Goal: Task Accomplishment & Management: Manage account settings

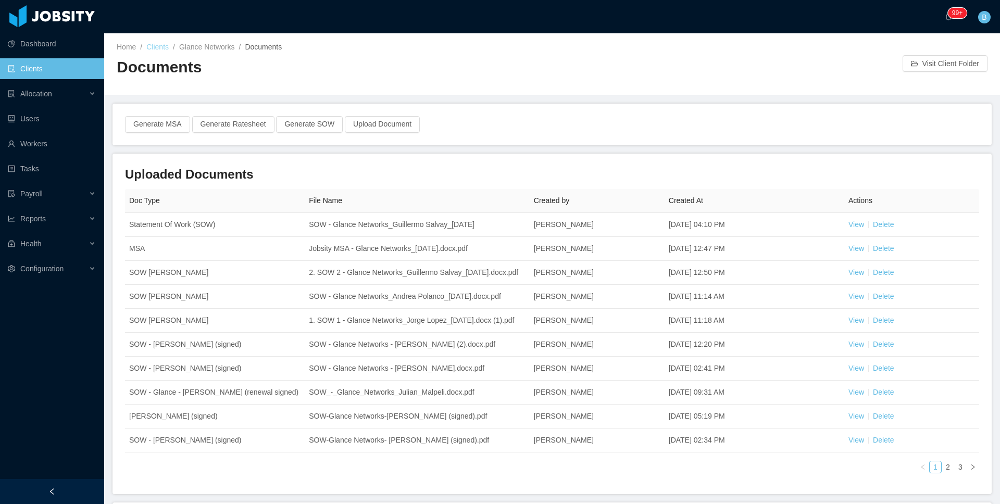
click at [155, 43] on link "Clients" at bounding box center [157, 47] width 22 height 8
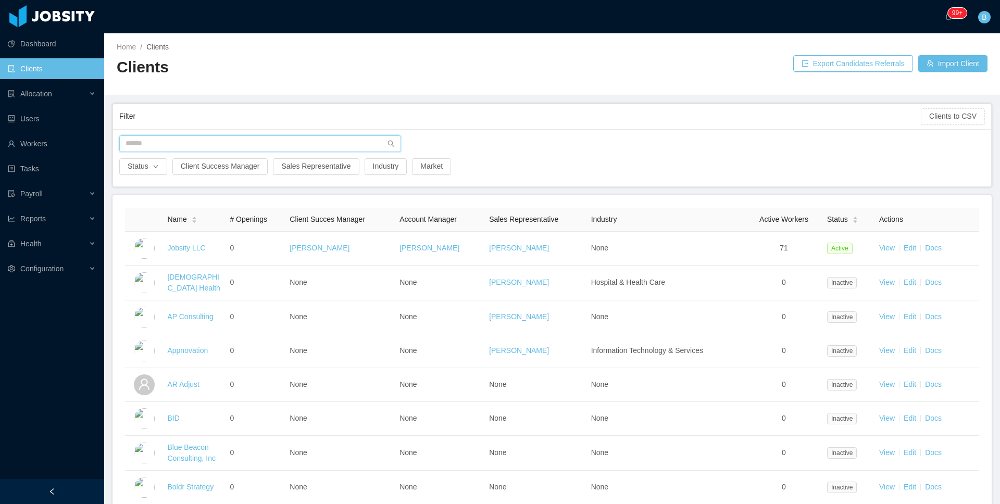
click at [169, 137] on input "text" at bounding box center [260, 143] width 282 height 17
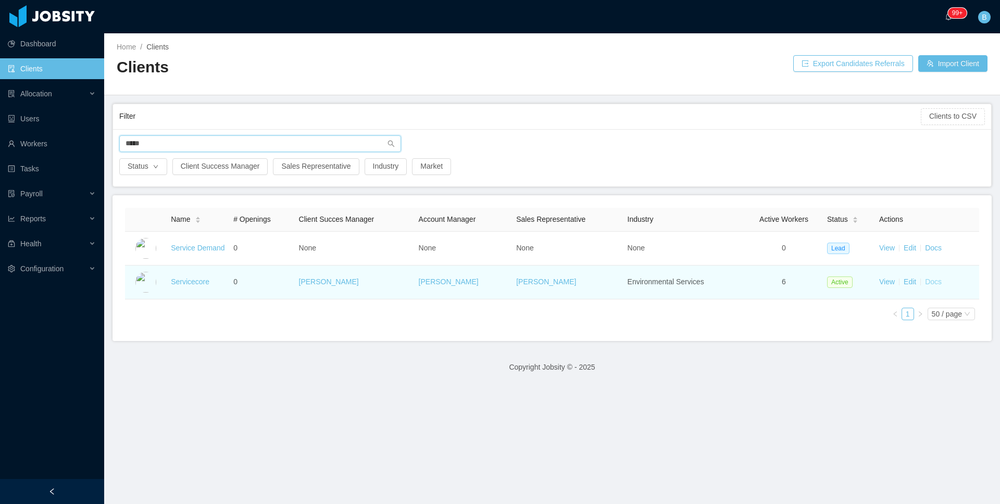
type input "*****"
click at [925, 283] on link "Docs" at bounding box center [933, 282] width 17 height 8
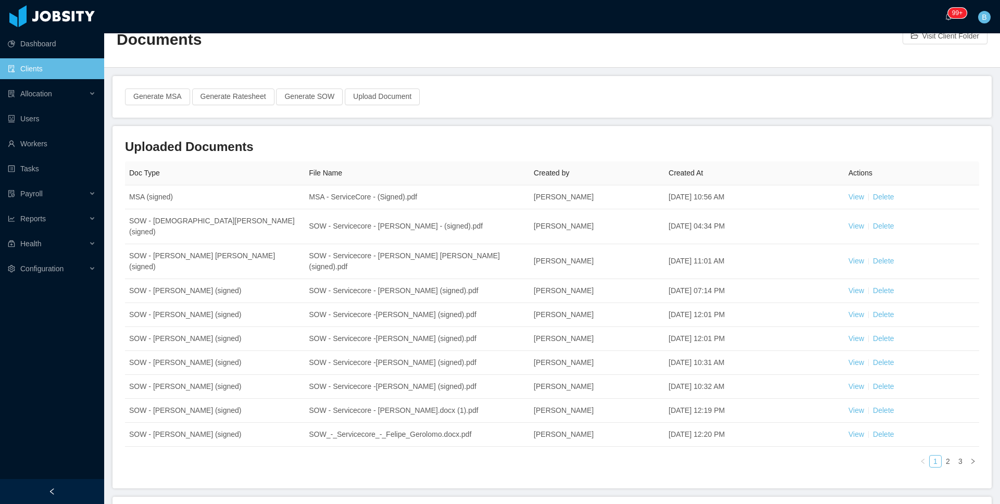
scroll to position [31, 0]
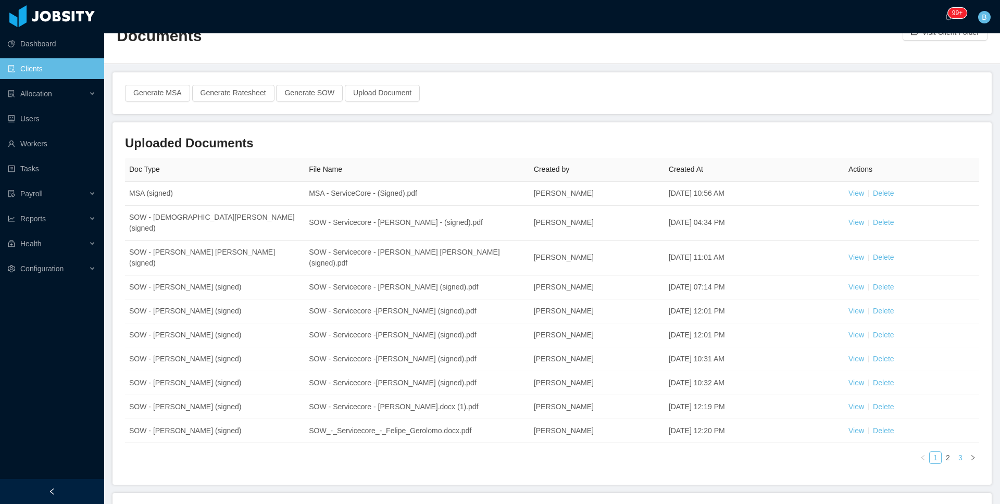
click at [955, 452] on link "3" at bounding box center [960, 457] width 11 height 11
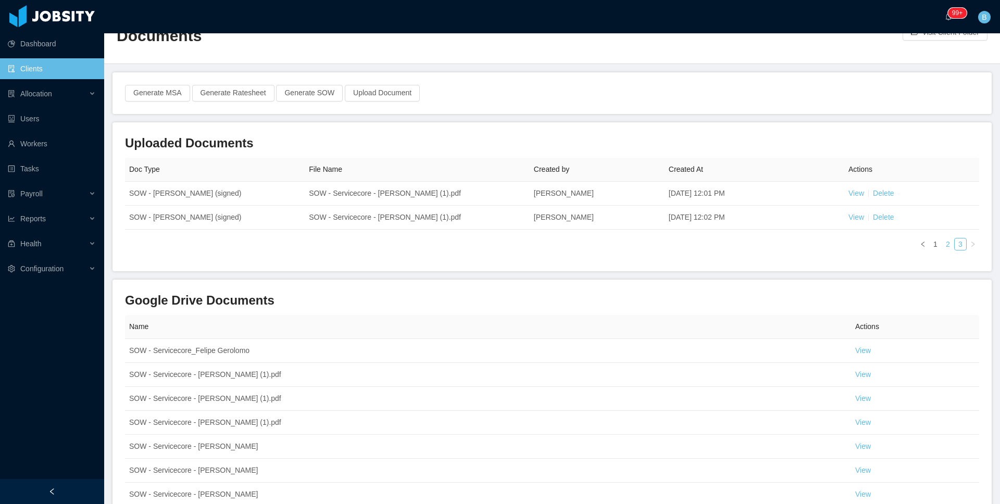
click at [942, 247] on link "2" at bounding box center [947, 243] width 11 height 11
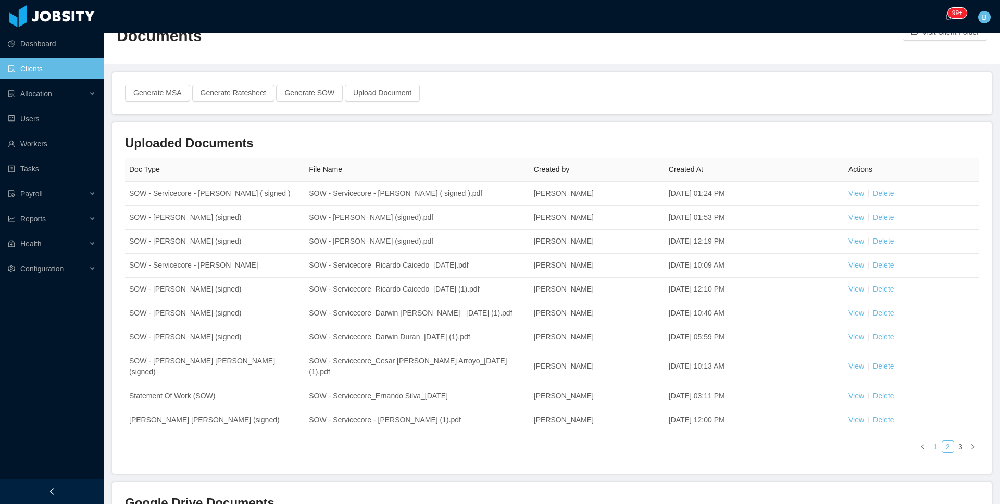
click at [930, 441] on link "1" at bounding box center [935, 446] width 11 height 11
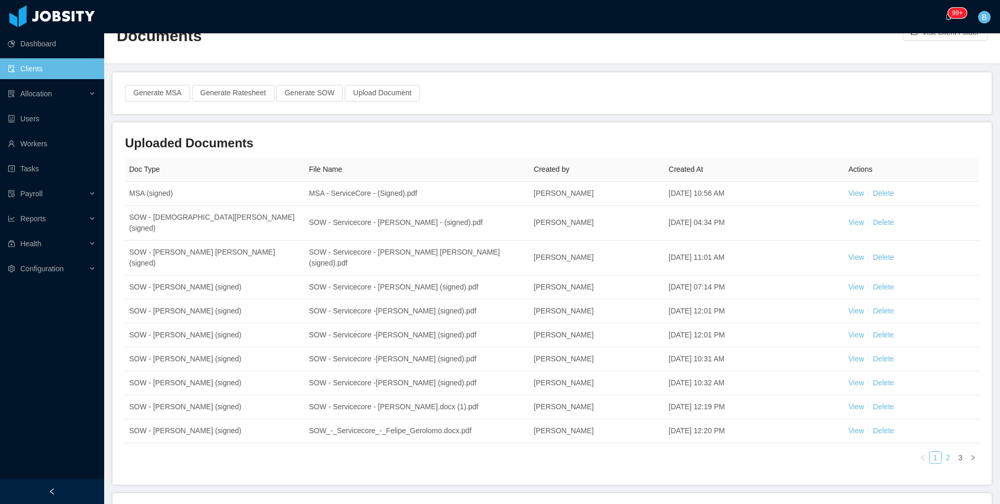
click at [942, 452] on link "2" at bounding box center [947, 457] width 11 height 11
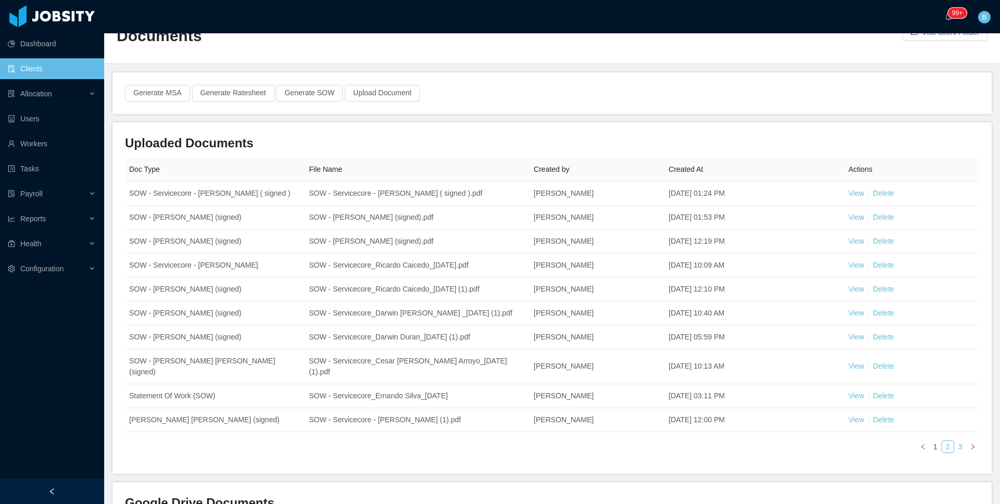
click at [955, 441] on link "3" at bounding box center [960, 446] width 11 height 11
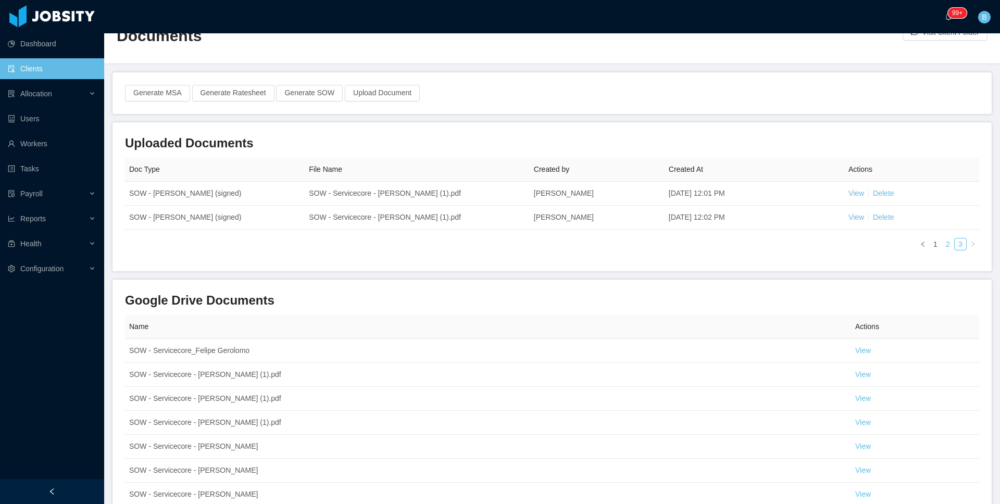
click at [942, 242] on link "2" at bounding box center [947, 243] width 11 height 11
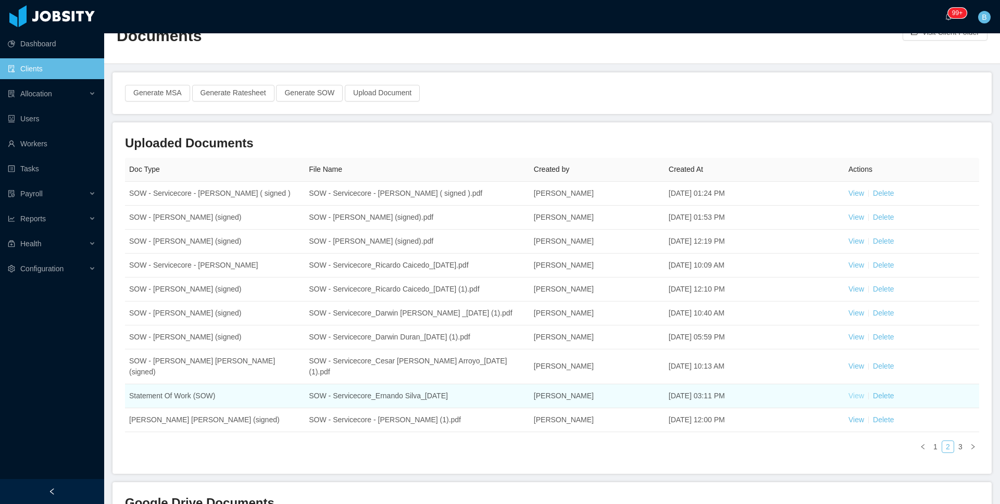
click at [848, 392] on link "View" at bounding box center [856, 396] width 16 height 8
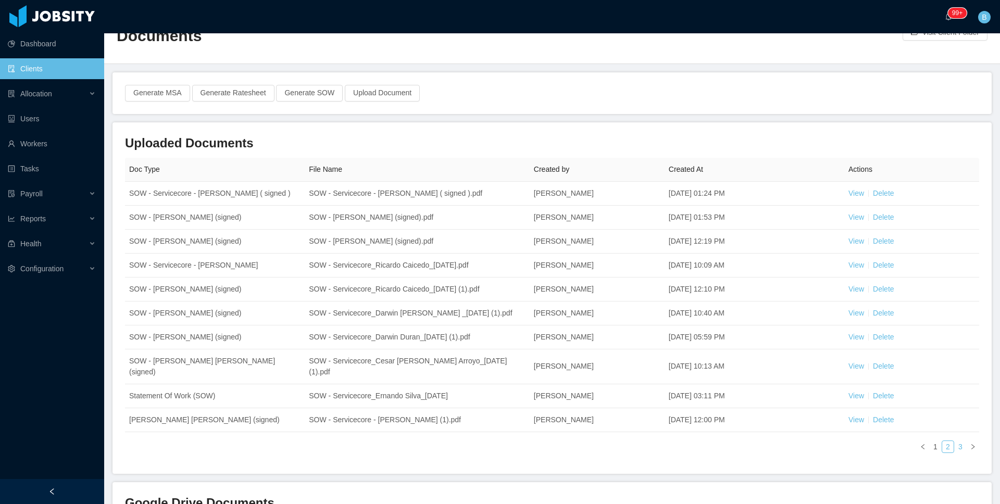
click at [955, 441] on link "3" at bounding box center [960, 446] width 11 height 11
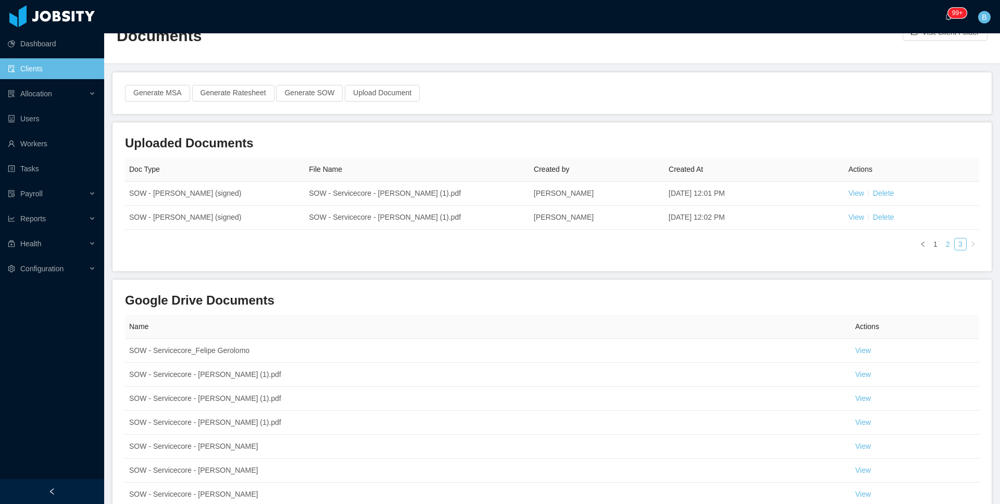
click at [942, 248] on link "2" at bounding box center [947, 243] width 11 height 11
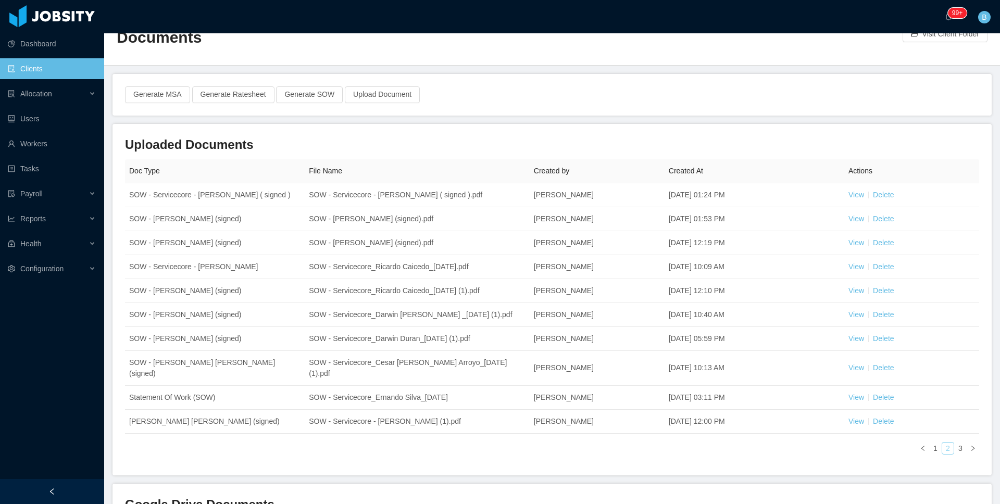
scroll to position [29, 0]
click at [70, 64] on link "Clients" at bounding box center [52, 68] width 88 height 21
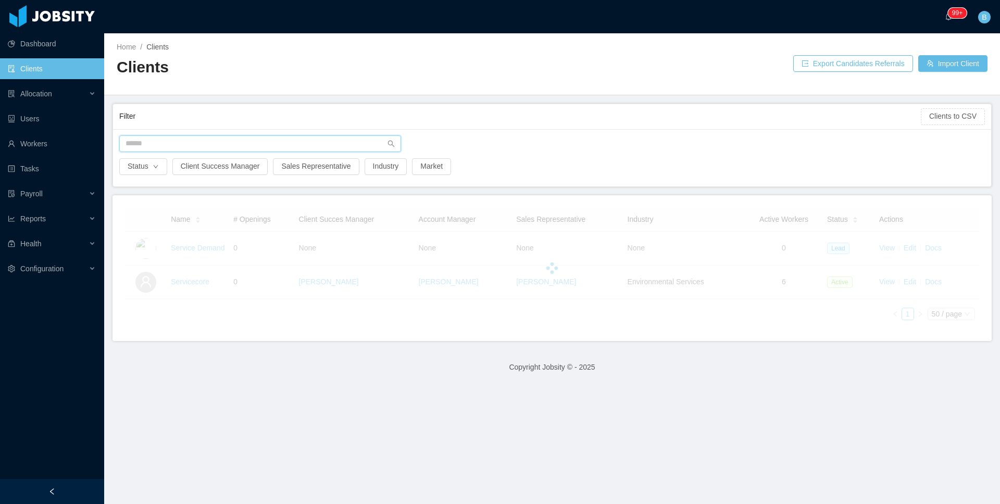
click at [234, 136] on input "text" at bounding box center [260, 143] width 282 height 17
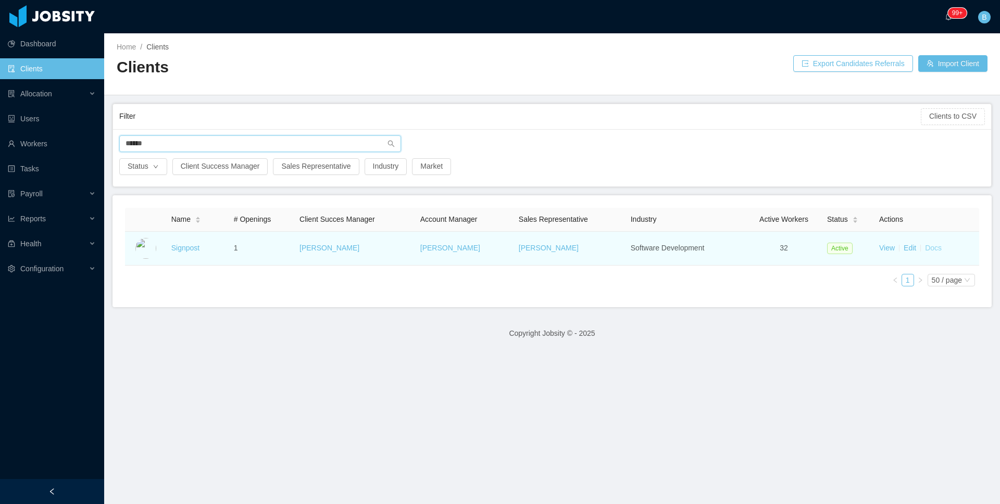
type input "******"
click at [925, 247] on link "Docs" at bounding box center [933, 248] width 17 height 8
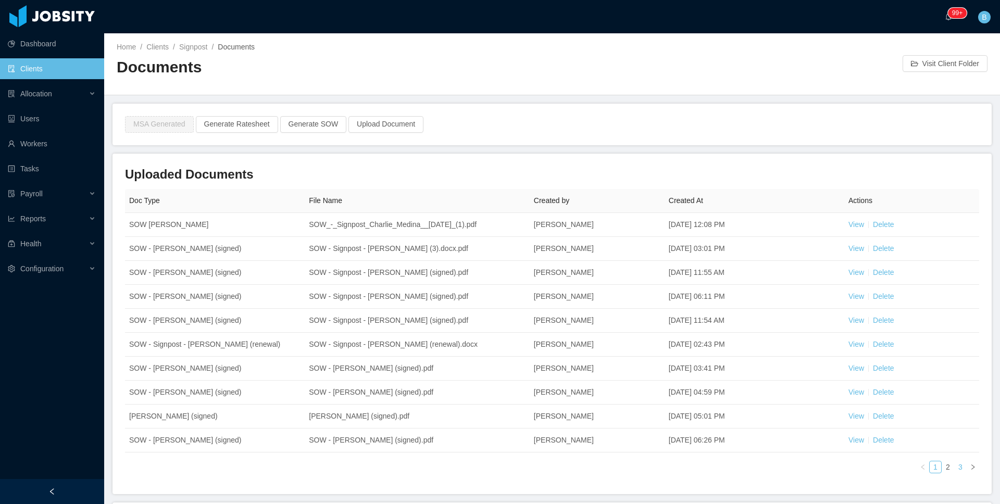
click at [955, 468] on link "3" at bounding box center [960, 466] width 11 height 11
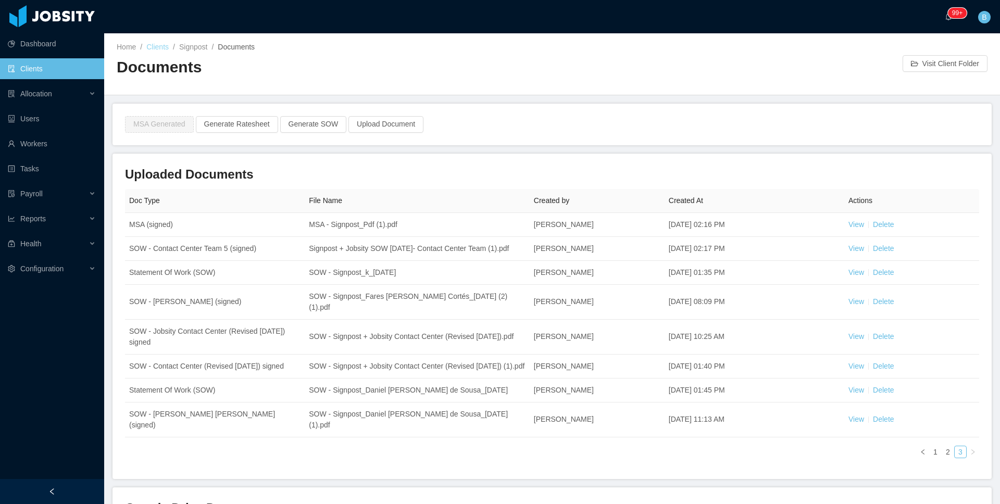
click at [154, 46] on link "Clients" at bounding box center [157, 47] width 22 height 8
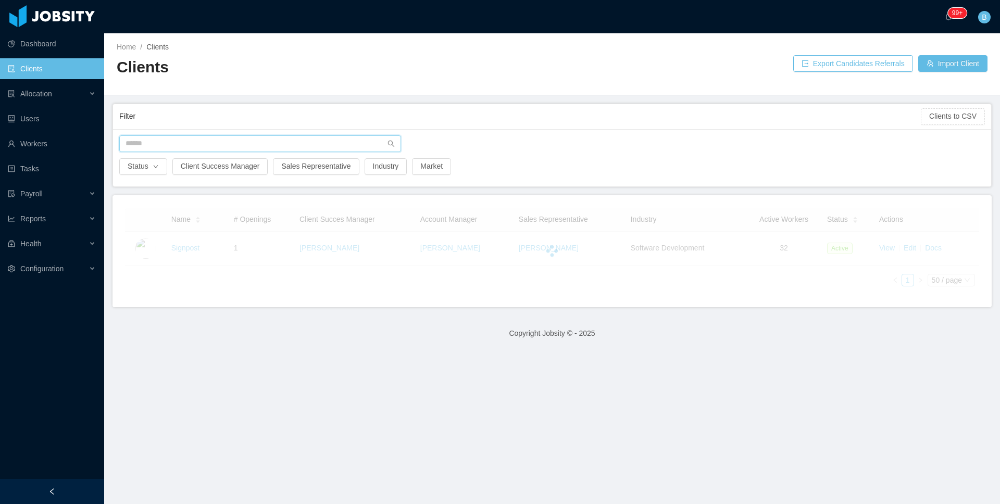
click at [256, 141] on input "text" at bounding box center [260, 143] width 282 height 17
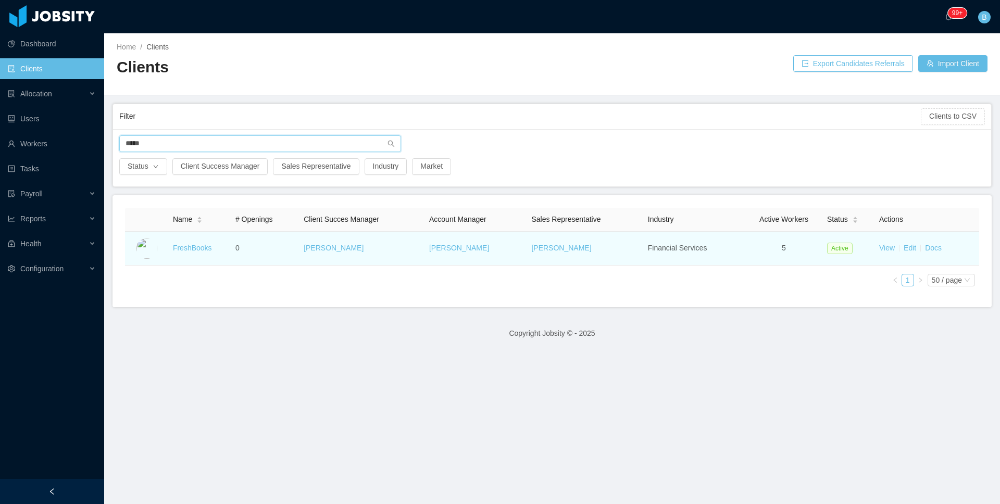
type input "*****"
click at [940, 248] on td "View Edit Docs" at bounding box center [927, 249] width 104 height 34
click at [932, 251] on link "Docs" at bounding box center [933, 248] width 17 height 8
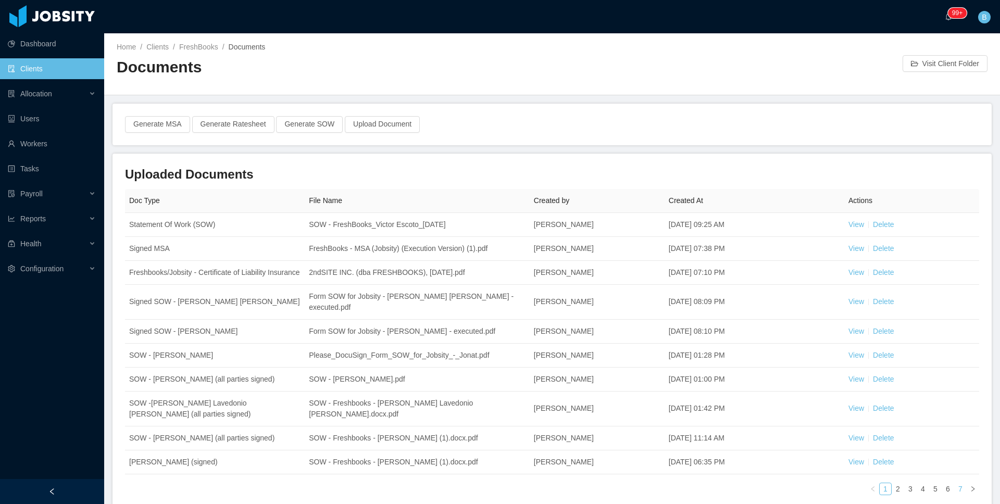
click at [955, 488] on link "7" at bounding box center [960, 488] width 11 height 11
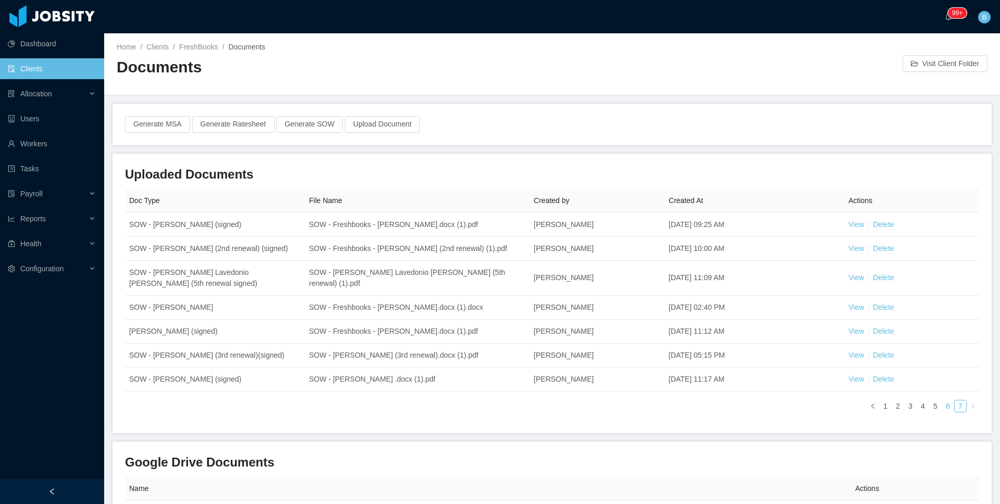
click at [942, 410] on link "6" at bounding box center [947, 405] width 11 height 11
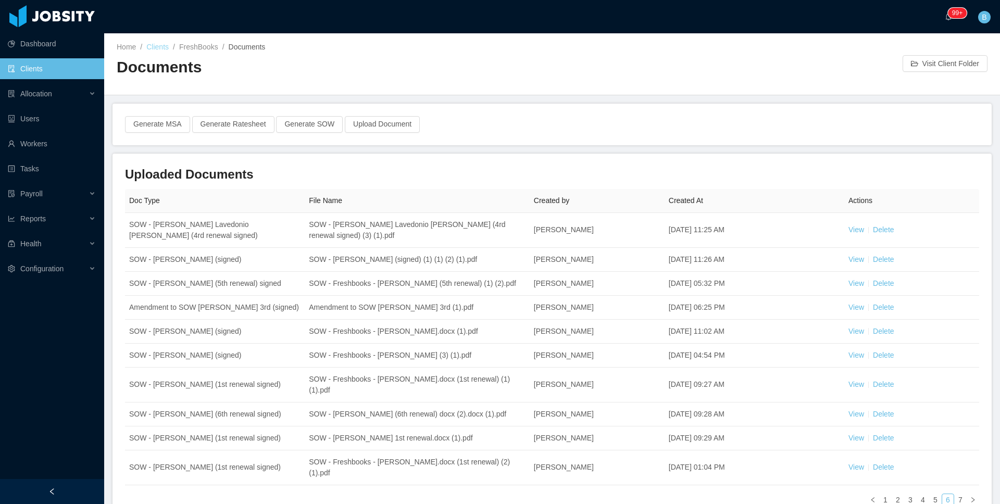
click at [156, 47] on link "Clients" at bounding box center [157, 47] width 22 height 8
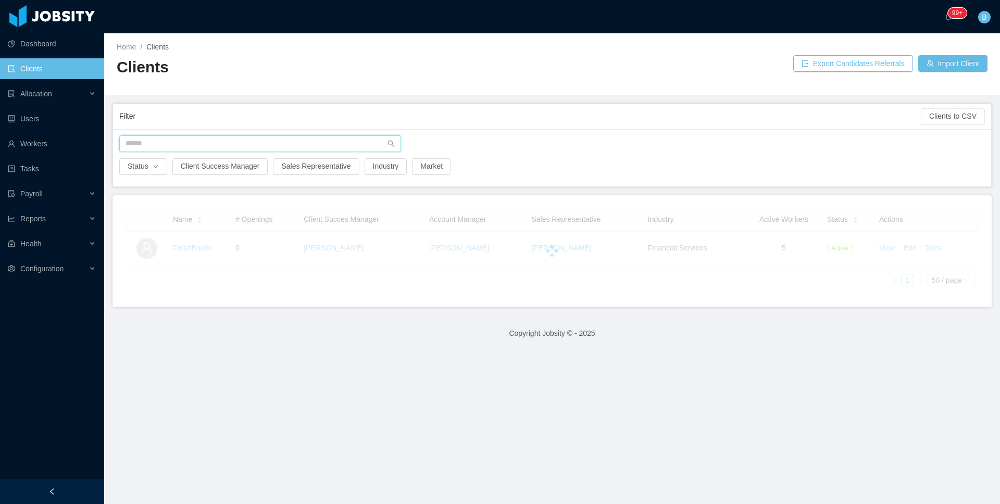
click at [164, 141] on input "text" at bounding box center [260, 143] width 282 height 17
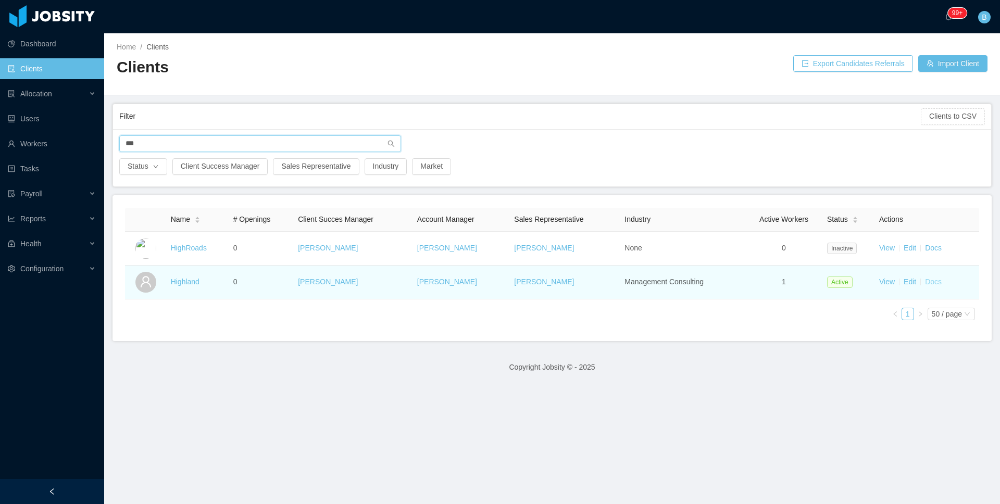
type input "***"
click at [925, 284] on link "Docs" at bounding box center [933, 282] width 17 height 8
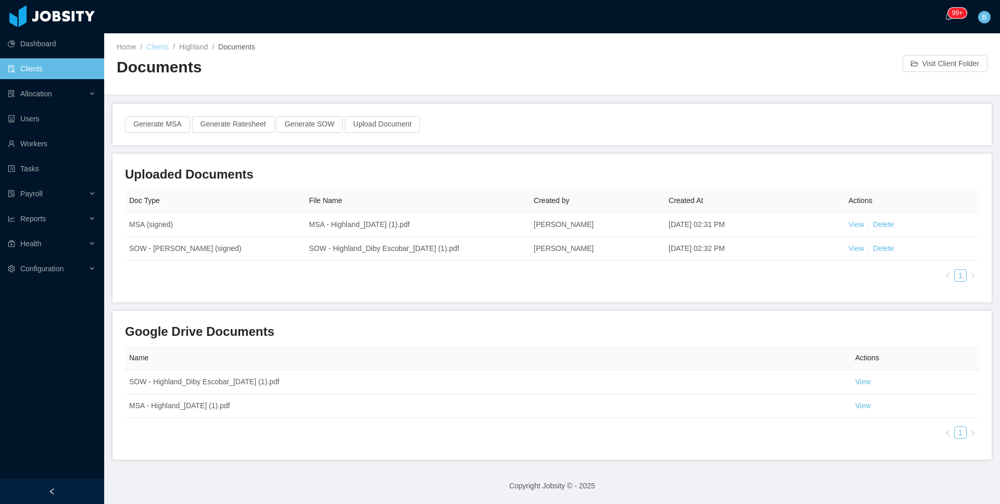
click at [162, 49] on link "Clients" at bounding box center [157, 47] width 22 height 8
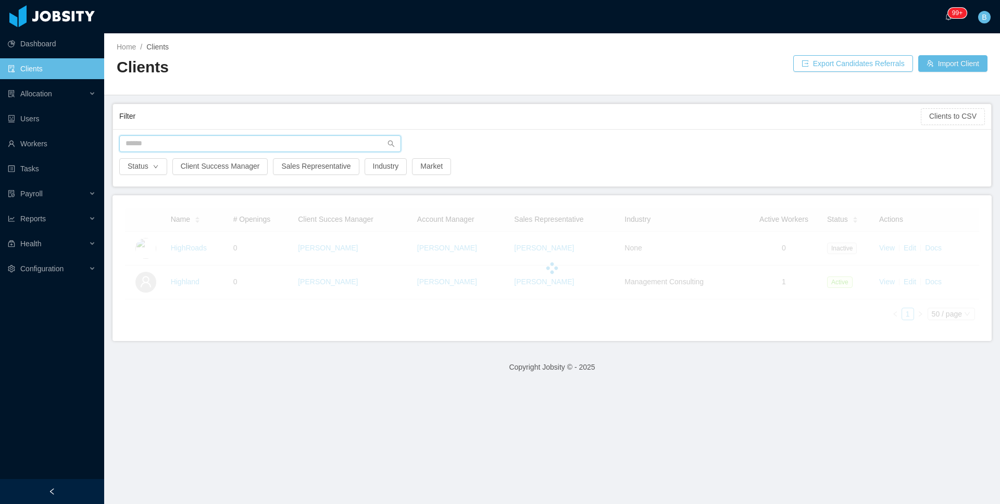
click at [175, 144] on input "text" at bounding box center [260, 143] width 282 height 17
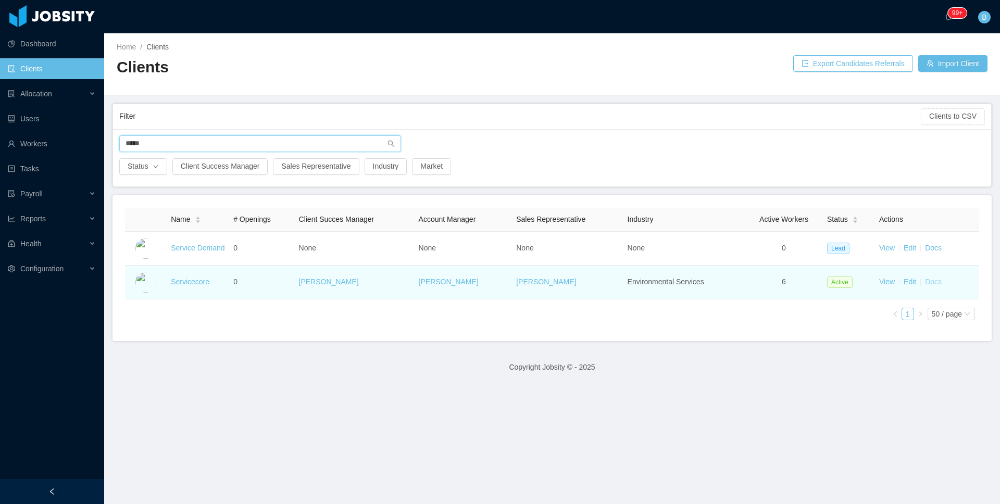
type input "*****"
click at [925, 286] on link "Docs" at bounding box center [933, 282] width 17 height 8
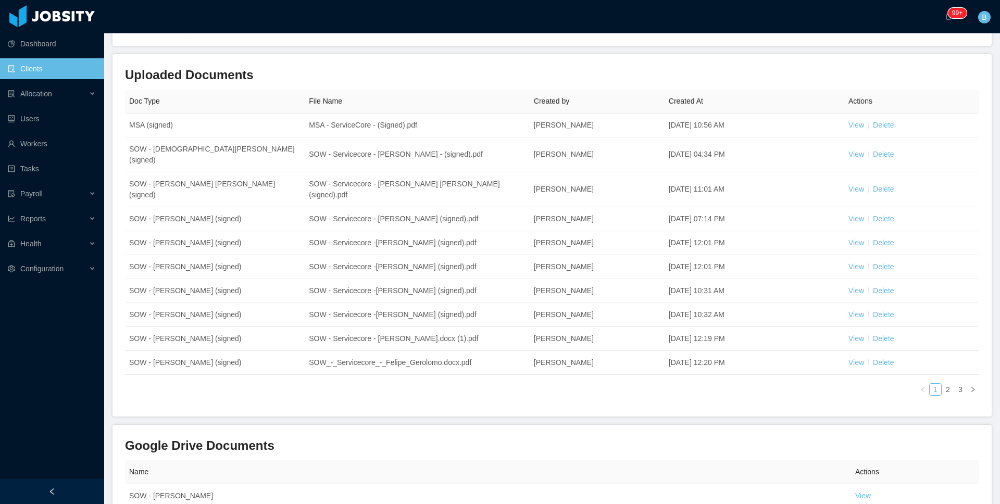
scroll to position [106, 0]
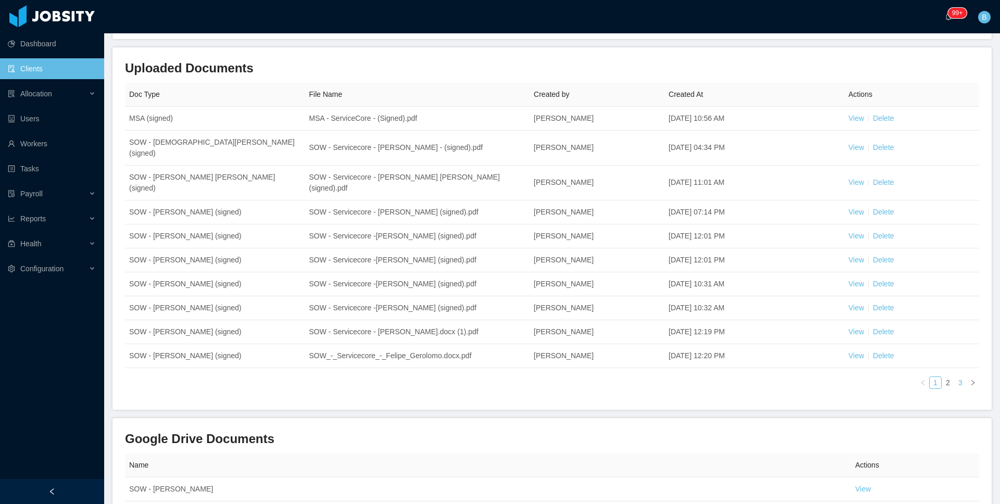
click at [955, 377] on link "3" at bounding box center [960, 382] width 11 height 11
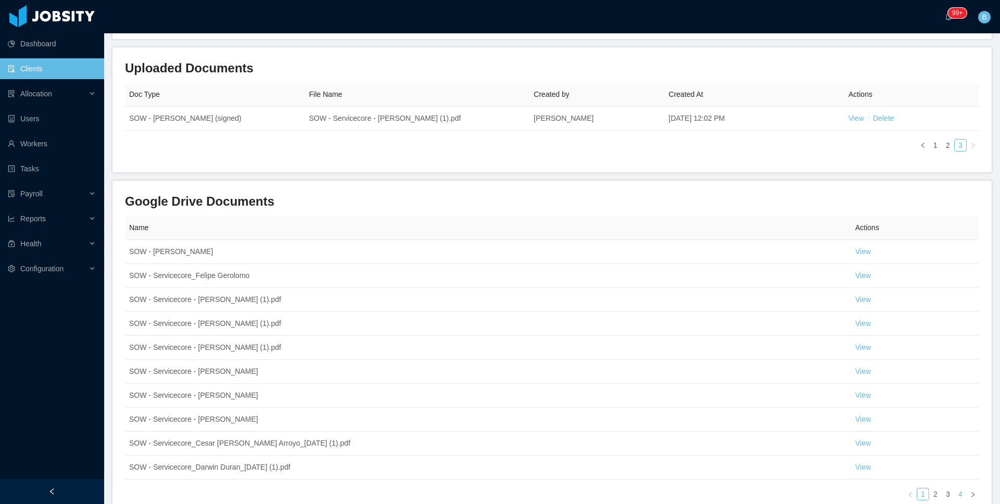
click at [955, 499] on link "4" at bounding box center [960, 493] width 11 height 11
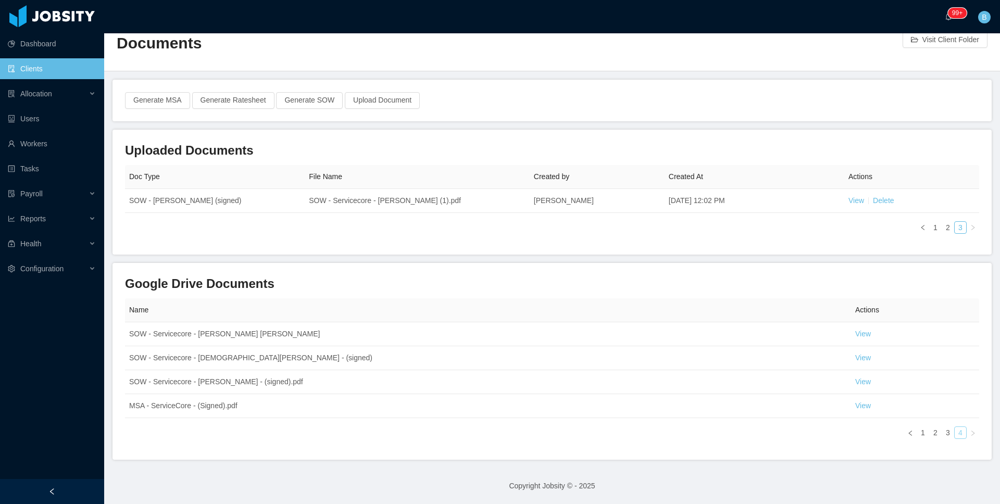
scroll to position [24, 0]
click at [942, 229] on link "2" at bounding box center [947, 227] width 11 height 11
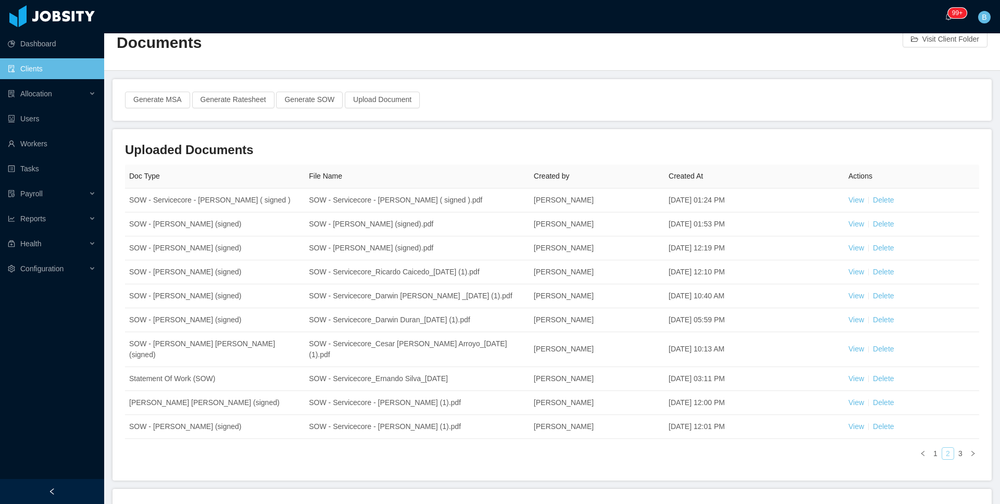
scroll to position [0, 0]
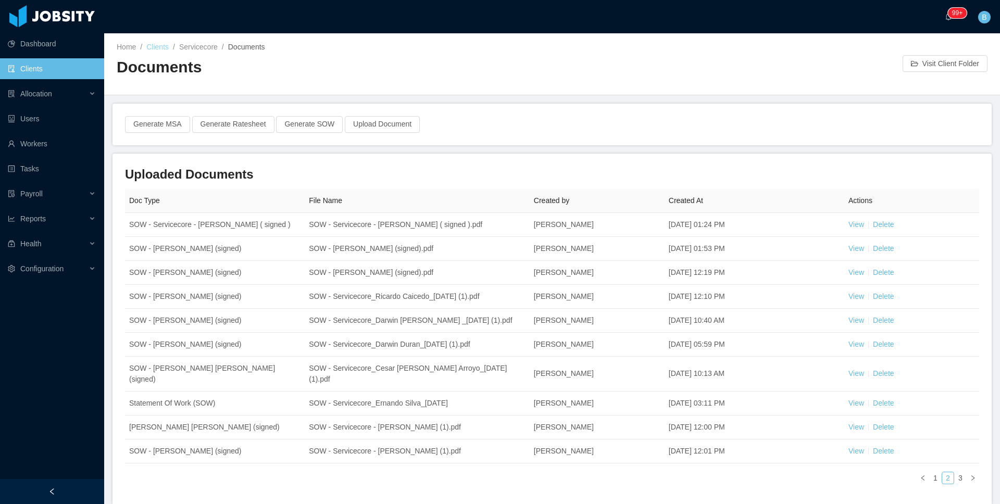
click at [162, 46] on link "Clients" at bounding box center [157, 47] width 22 height 8
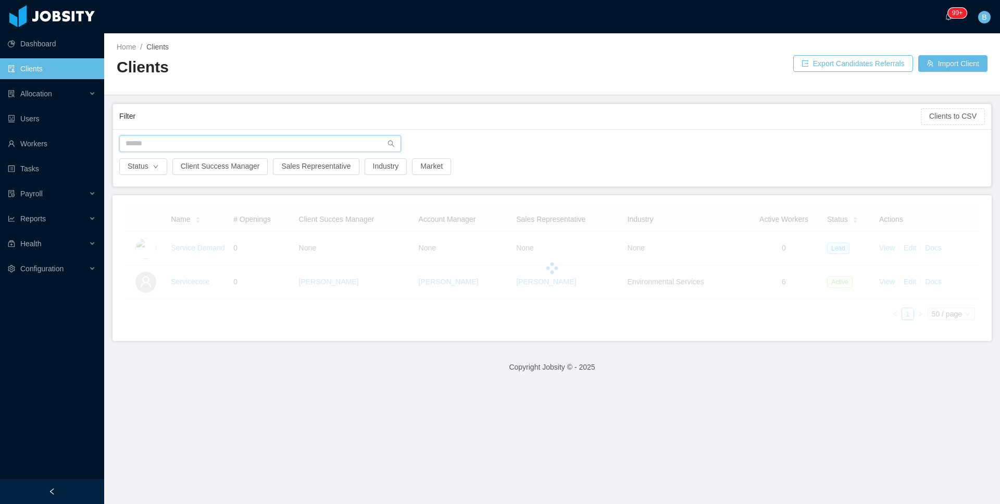
click at [285, 148] on input "text" at bounding box center [260, 143] width 282 height 17
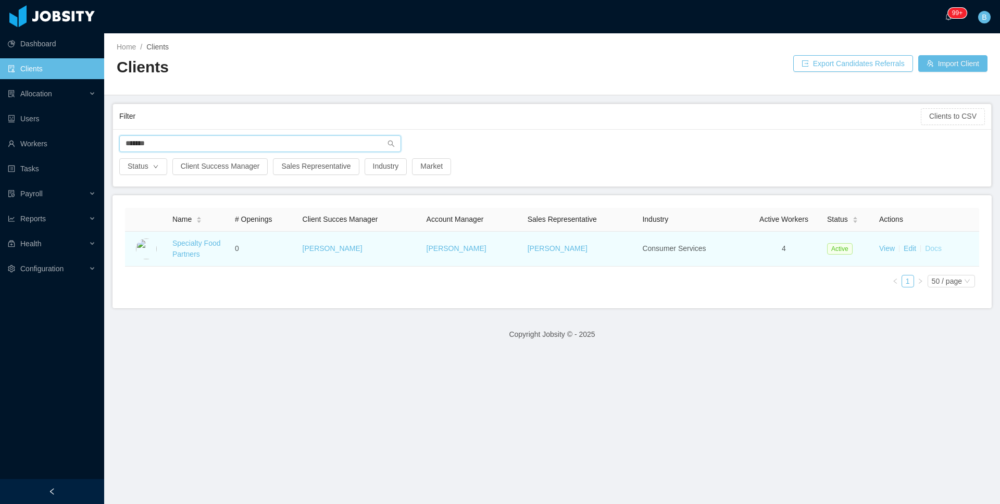
type input "*******"
click at [925, 247] on link "Docs" at bounding box center [933, 248] width 17 height 8
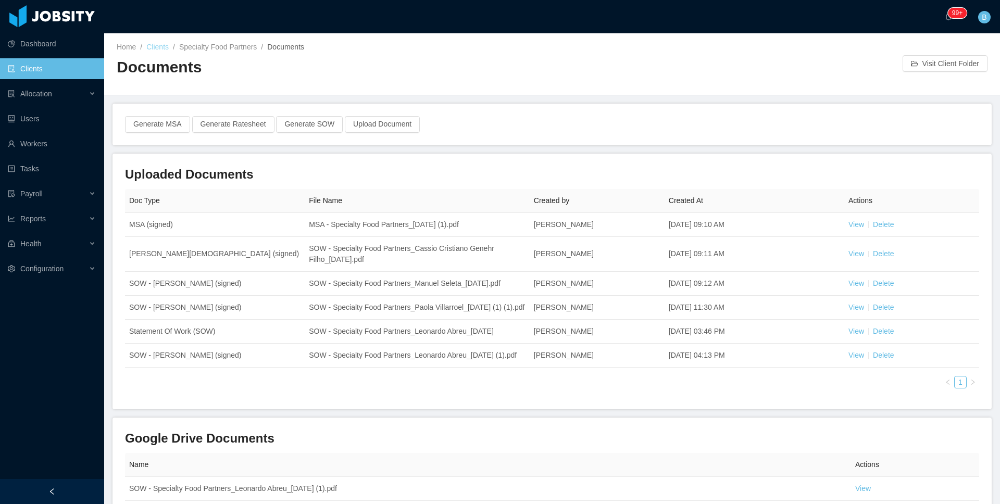
click at [162, 49] on link "Clients" at bounding box center [157, 47] width 22 height 8
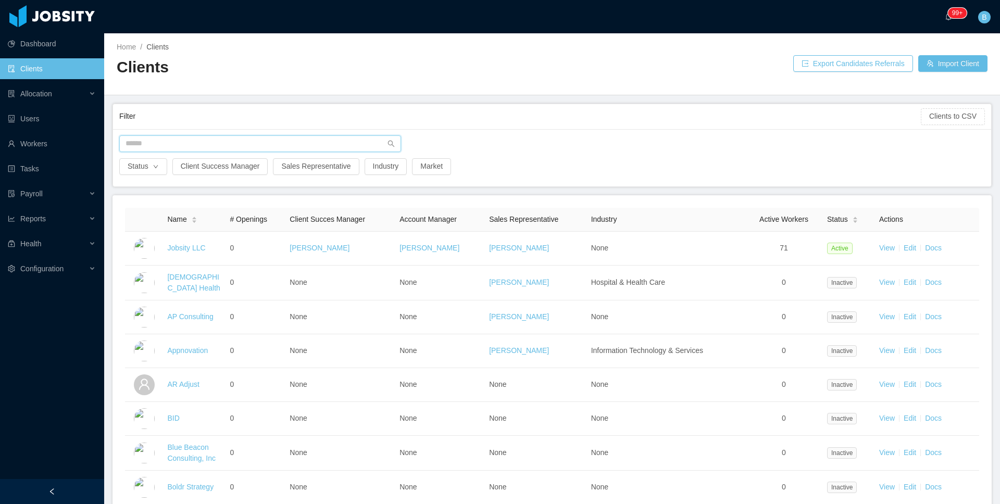
click at [190, 140] on input "text" at bounding box center [260, 143] width 282 height 17
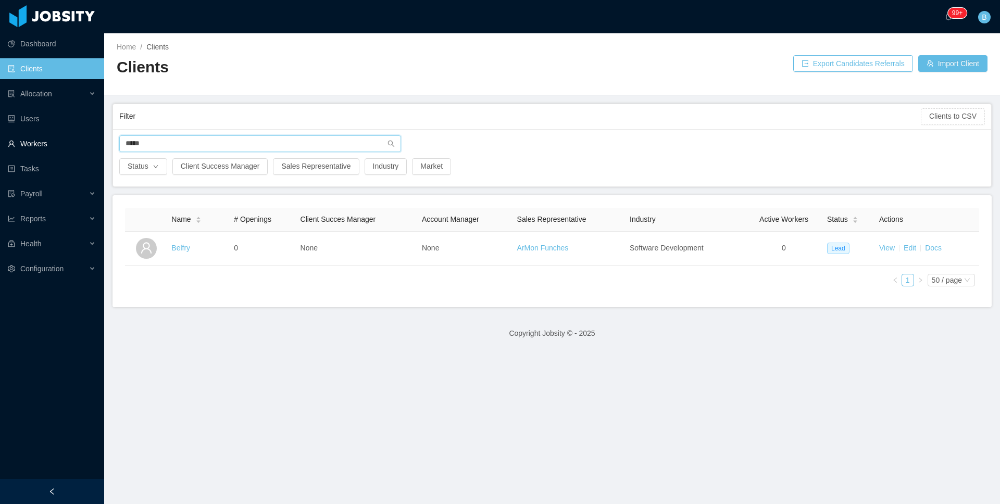
drag, startPoint x: 170, startPoint y: 146, endPoint x: 89, endPoint y: 149, distance: 81.8
click at [91, 149] on section "Dashboard Clients Allocation Users Workers Tasks Payroll Reports Health Configu…" at bounding box center [500, 252] width 1000 height 504
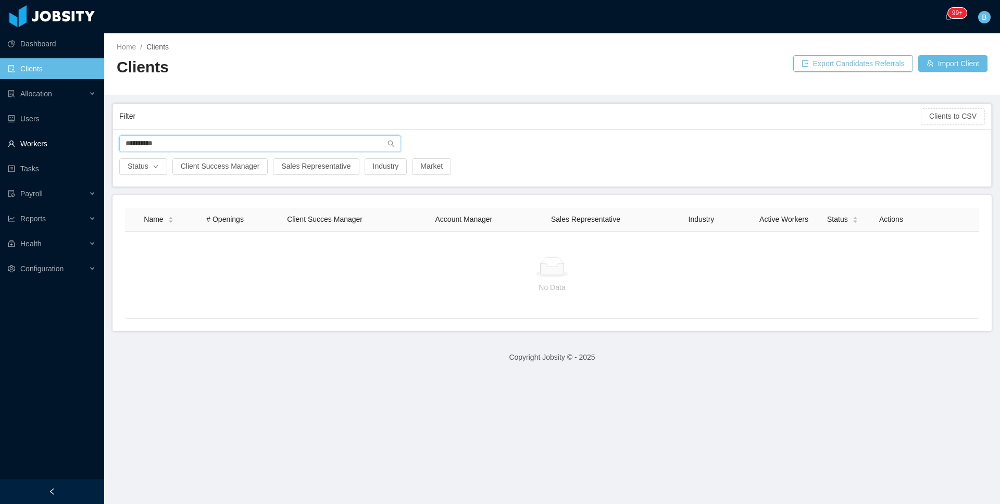
drag, startPoint x: 141, startPoint y: 144, endPoint x: 100, endPoint y: 140, distance: 41.3
click at [100, 140] on section "**********" at bounding box center [500, 252] width 1000 height 504
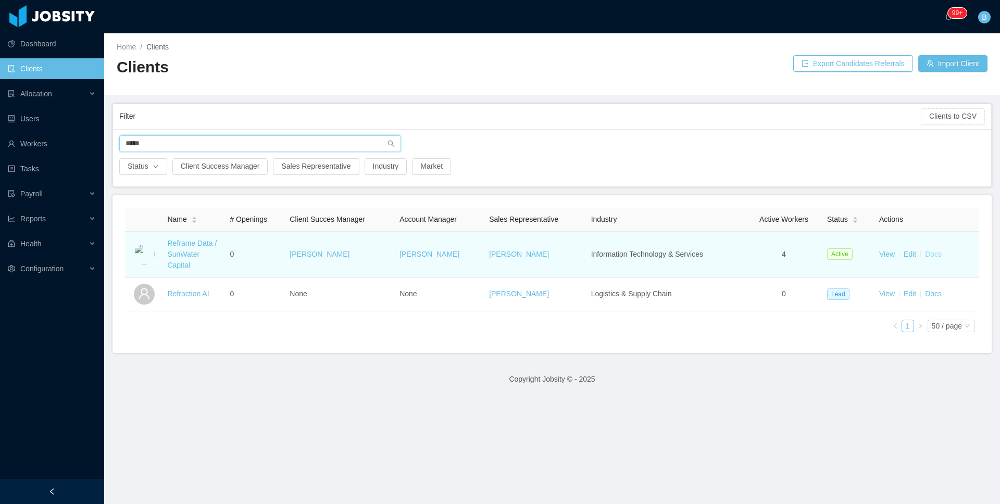
type input "*****"
click at [927, 258] on link "Docs" at bounding box center [933, 254] width 17 height 8
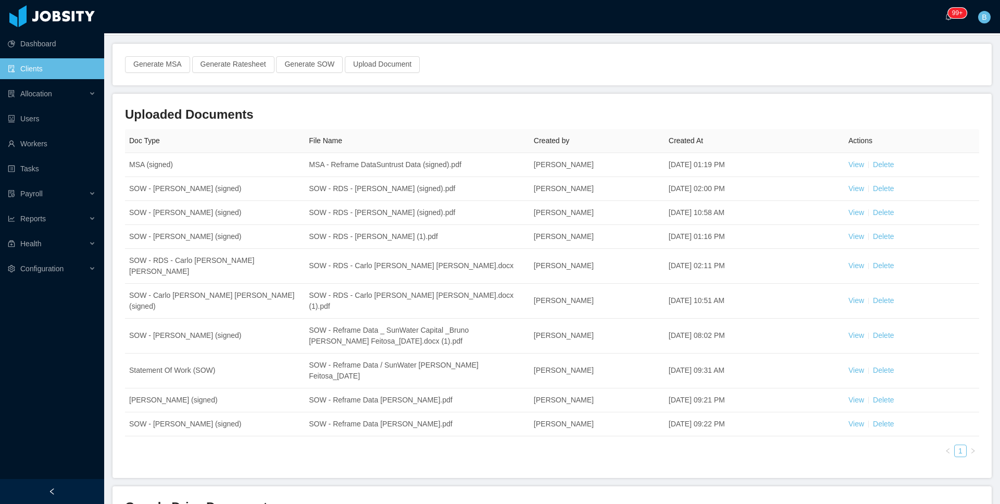
scroll to position [62, 0]
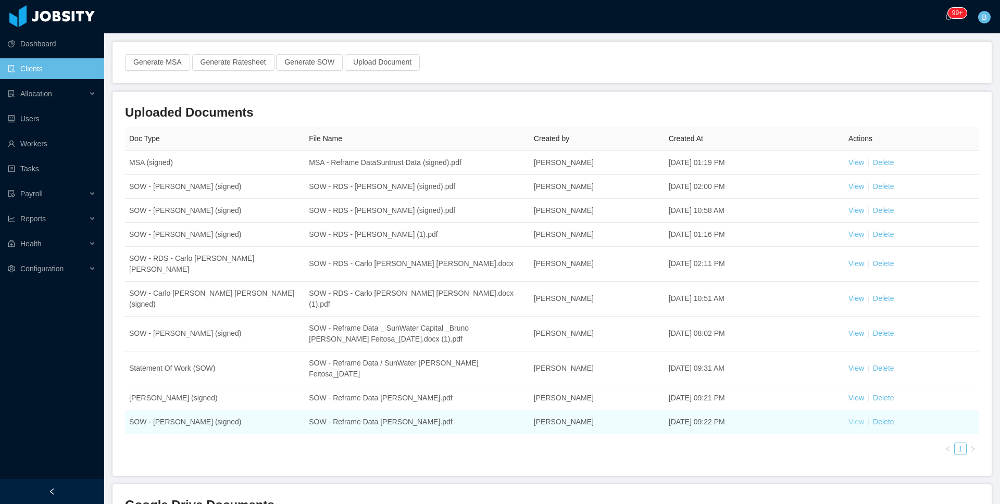
click at [849, 418] on link "View" at bounding box center [856, 422] width 16 height 8
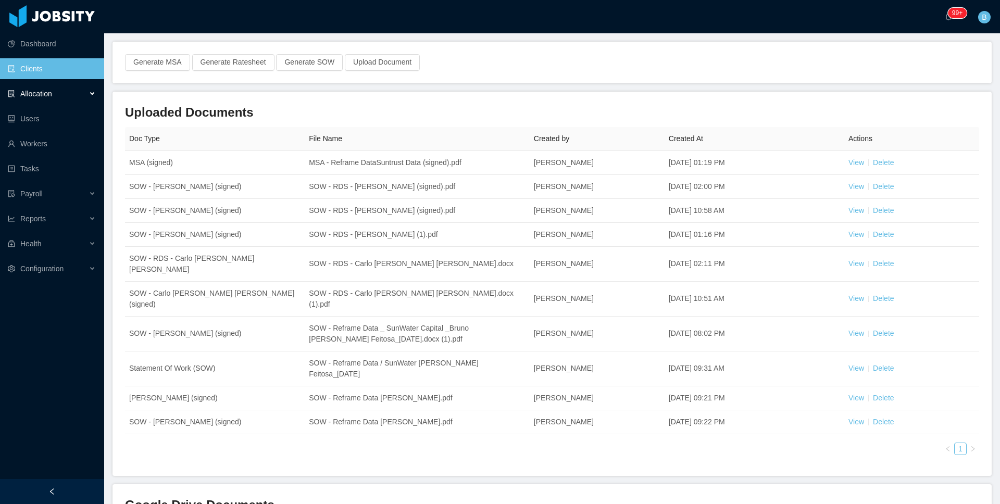
click at [59, 97] on div "Allocation" at bounding box center [52, 93] width 104 height 21
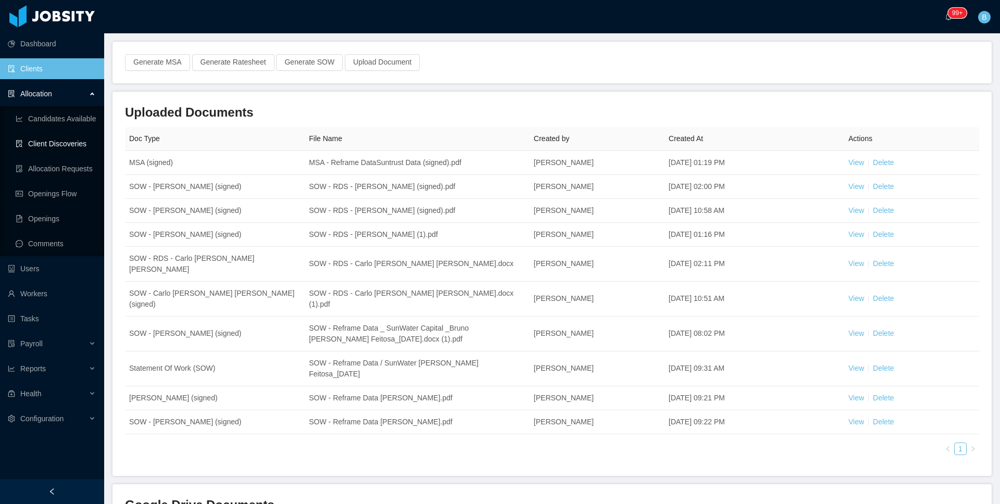
click at [52, 143] on link "Client Discoveries" at bounding box center [56, 143] width 80 height 21
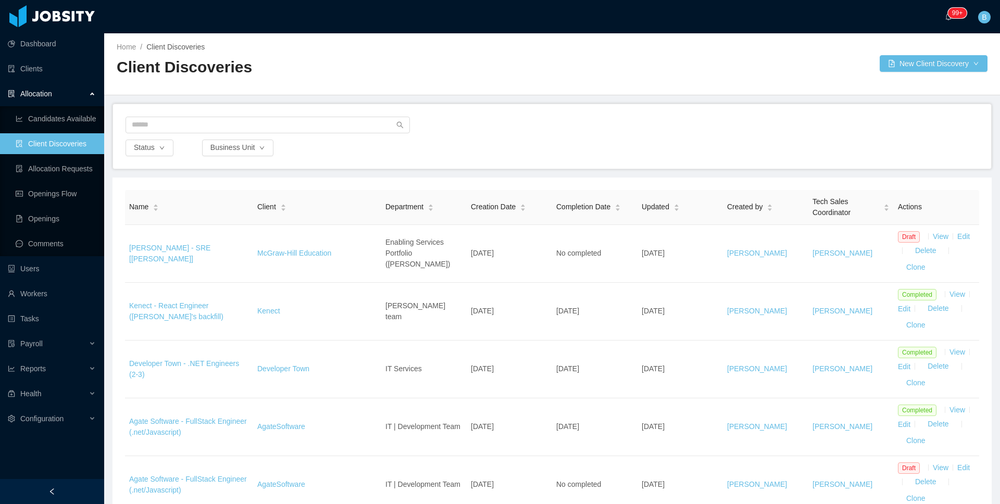
click at [527, 97] on main "Home / Client Discoveries / Client Discoveries New Client Discovery Status Busi…" at bounding box center [552, 268] width 896 height 471
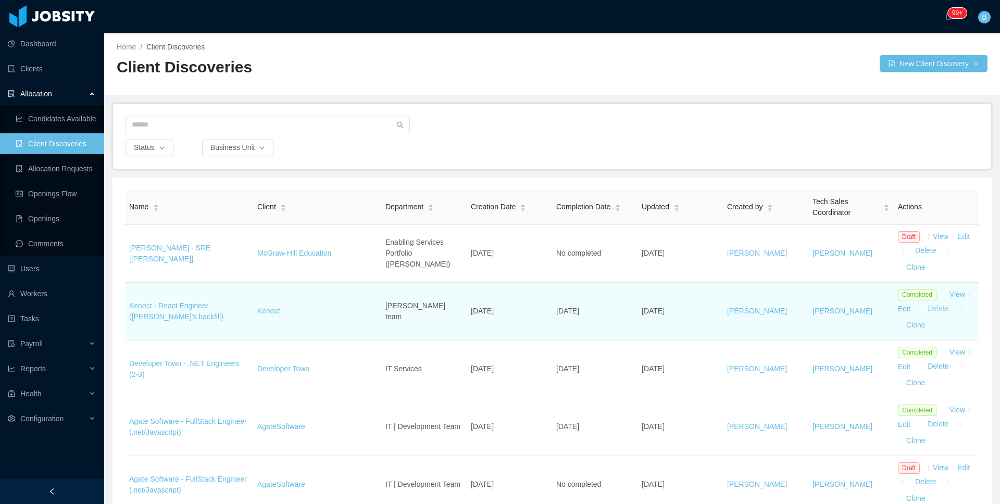
click at [944, 259] on button "Delete" at bounding box center [925, 251] width 37 height 17
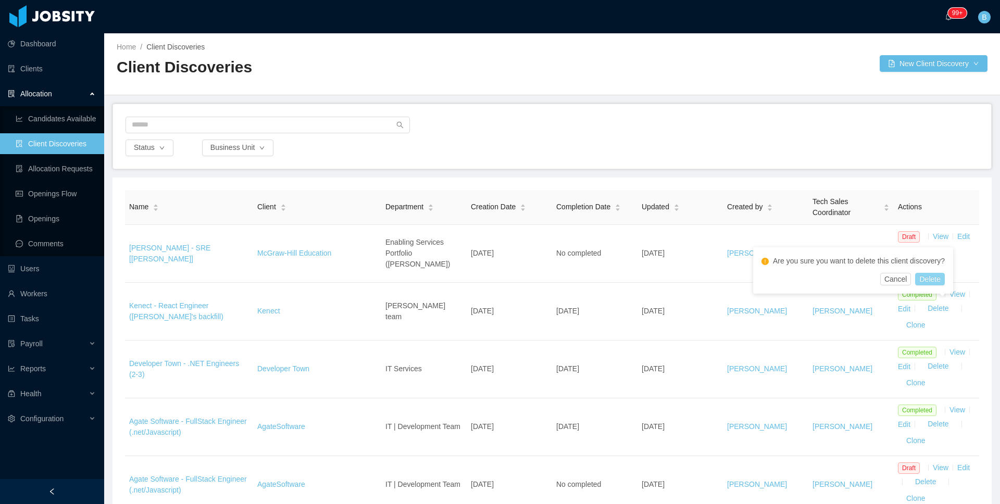
click at [937, 278] on button "Delete" at bounding box center [929, 279] width 29 height 12
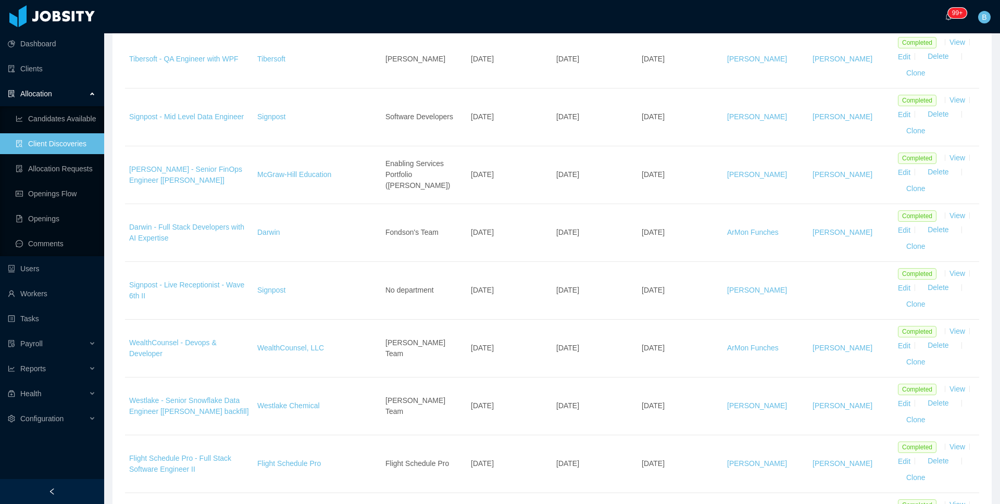
scroll to position [2665, 0]
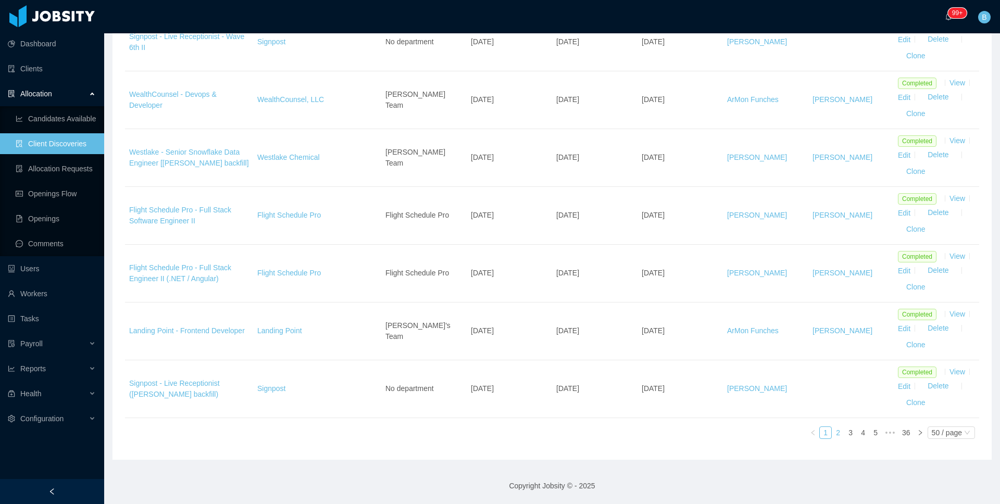
click at [832, 433] on link "2" at bounding box center [837, 432] width 11 height 11
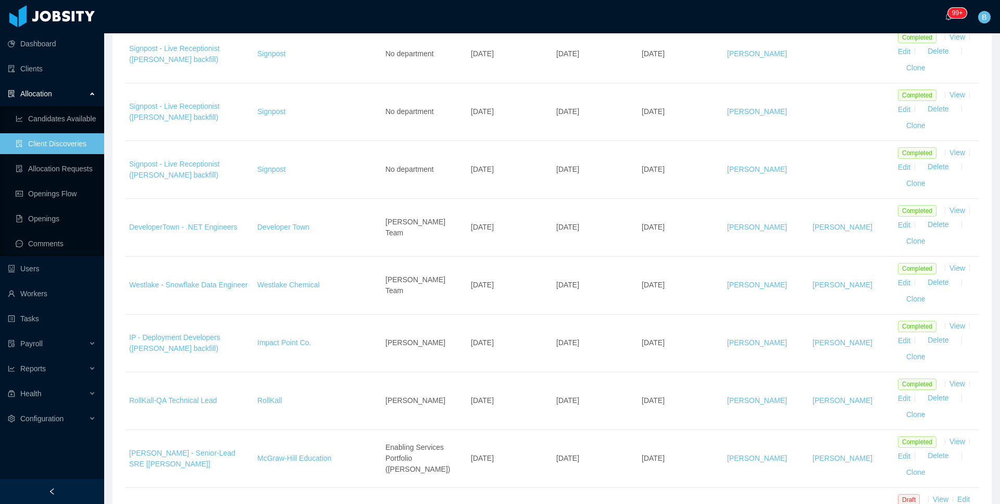
scroll to position [2723, 0]
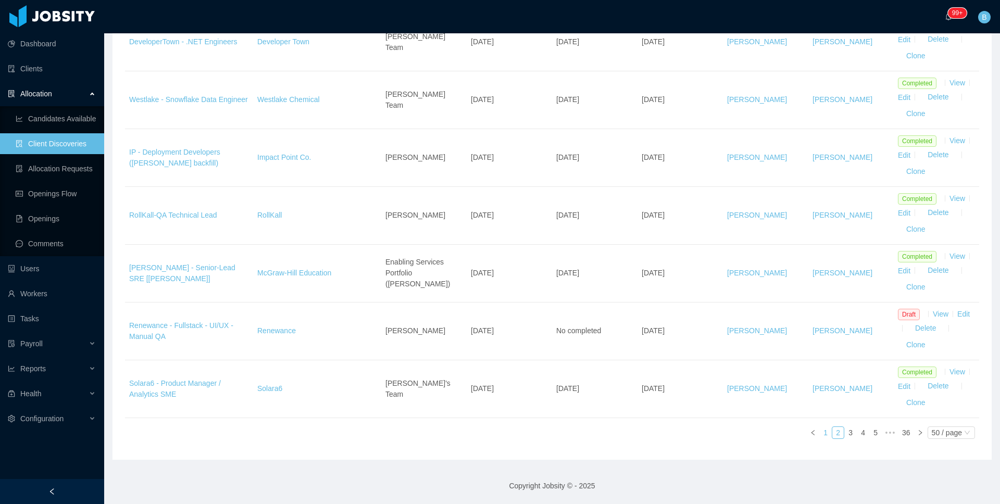
click at [820, 433] on link "1" at bounding box center [825, 432] width 11 height 11
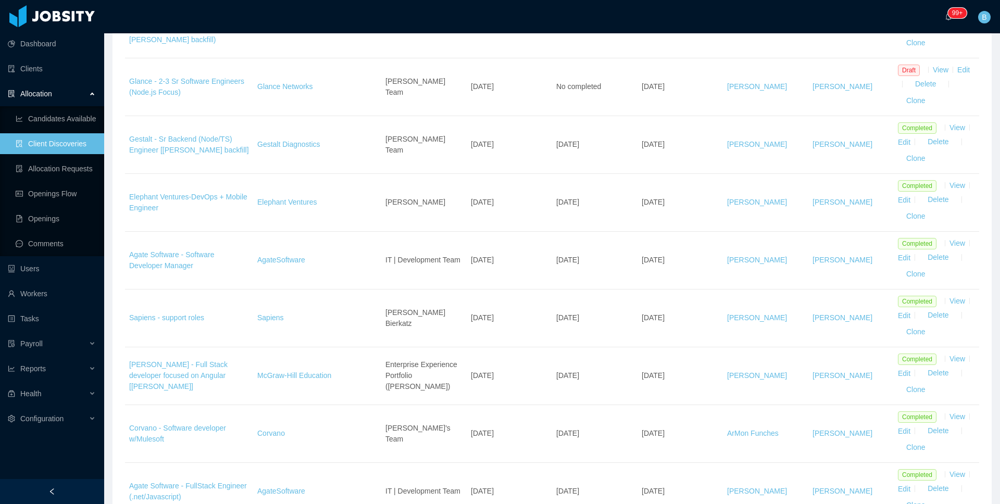
scroll to position [1166, 0]
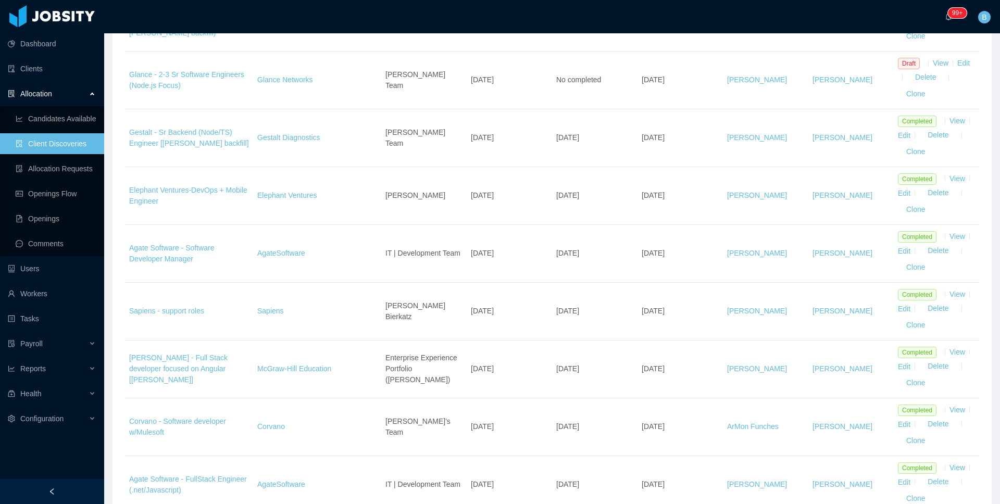
click at [987, 180] on section "··· 99+ ··· B ··· Home / Client Discoveries / Client Discoveries New Client Dis…" at bounding box center [552, 252] width 896 height 504
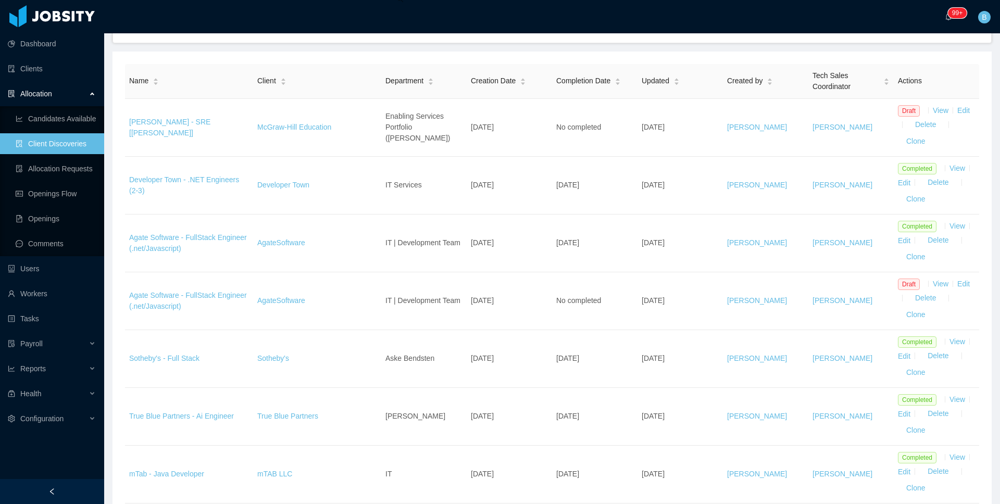
scroll to position [129, 0]
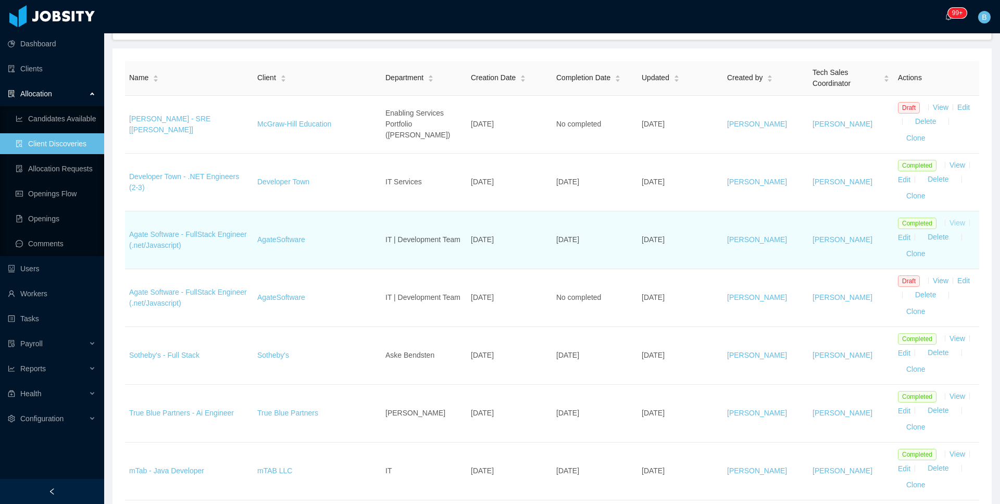
click at [949, 227] on link "View" at bounding box center [957, 223] width 16 height 8
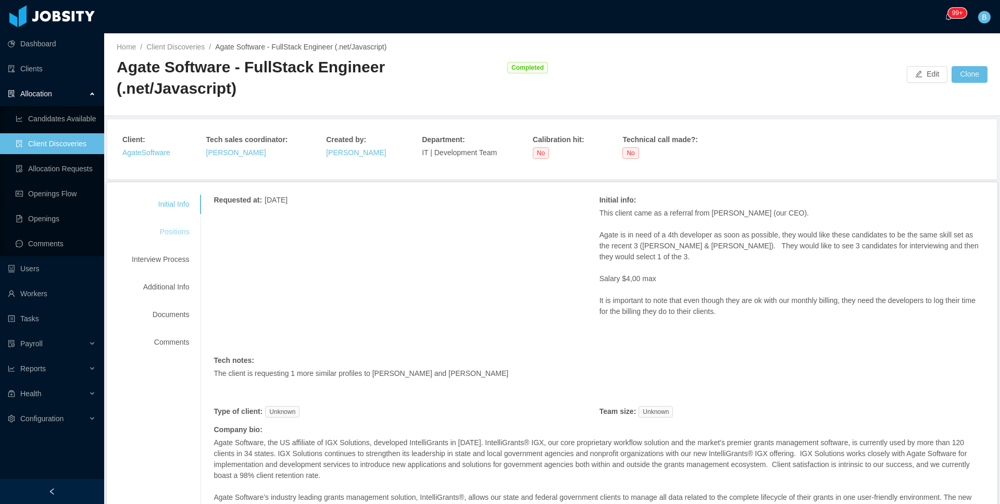
click at [174, 222] on div "Positions" at bounding box center [160, 231] width 82 height 19
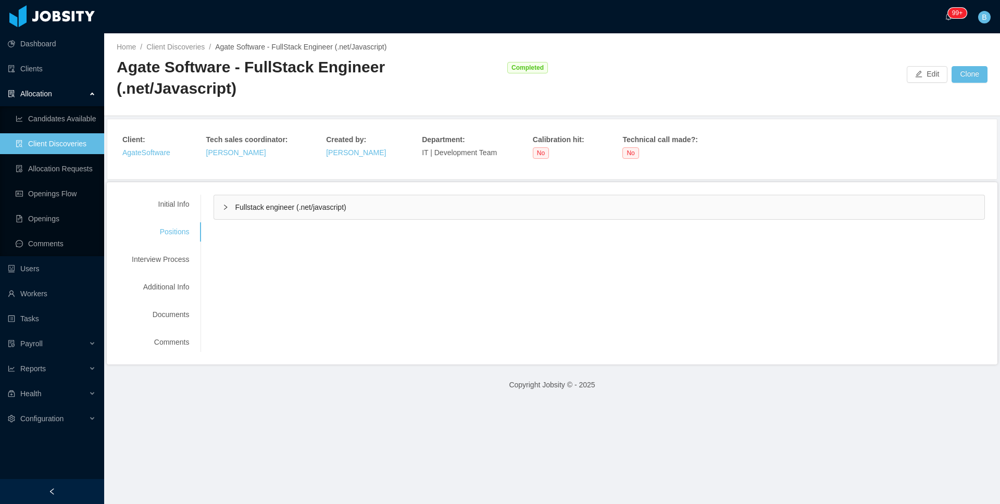
click at [278, 195] on div "Fullstack engineer (.net/javascript)" at bounding box center [599, 207] width 770 height 24
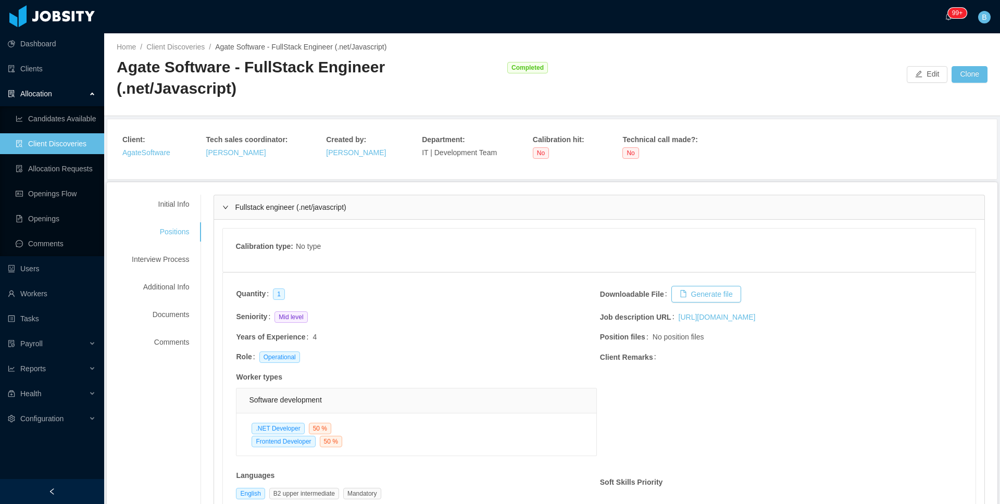
click at [278, 195] on div "Fullstack engineer (.net/javascript)" at bounding box center [599, 207] width 770 height 24
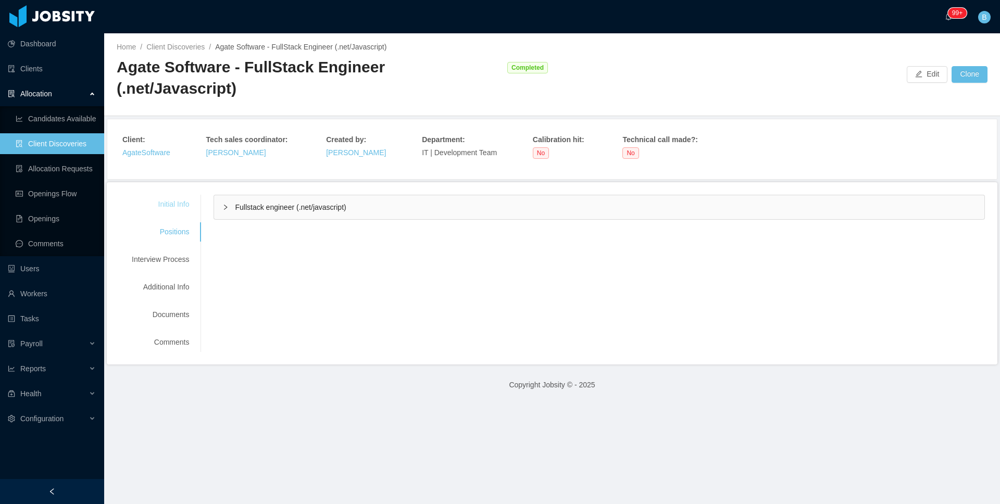
click at [180, 195] on div "Initial Info" at bounding box center [160, 204] width 82 height 19
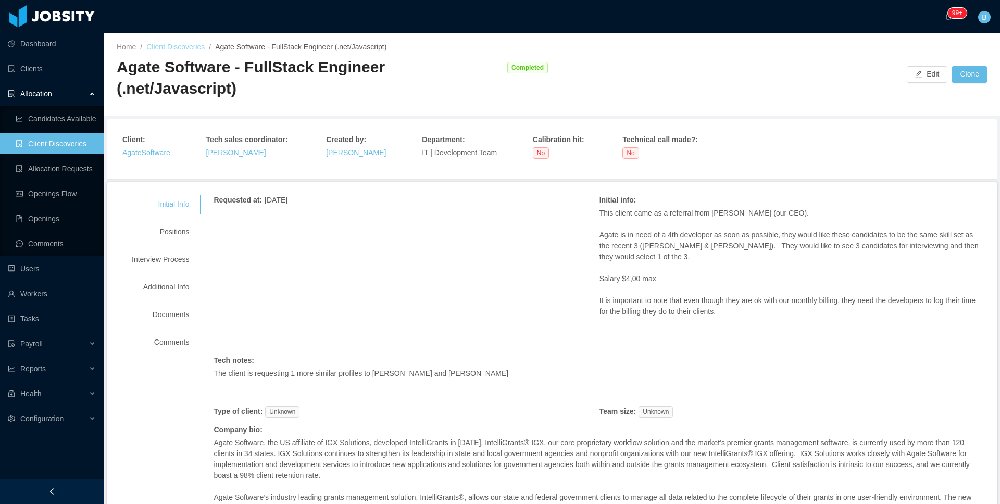
click at [169, 49] on link "Client Discoveries" at bounding box center [175, 47] width 58 height 8
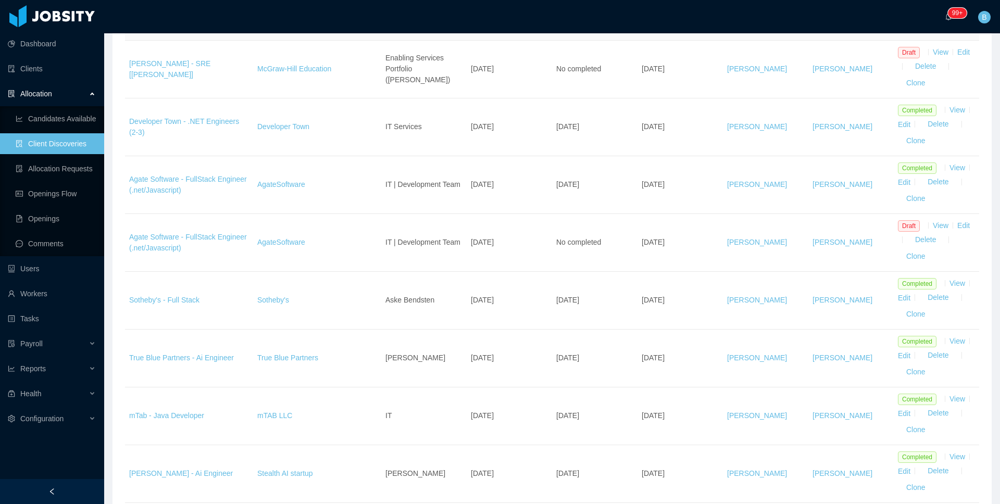
scroll to position [191, 0]
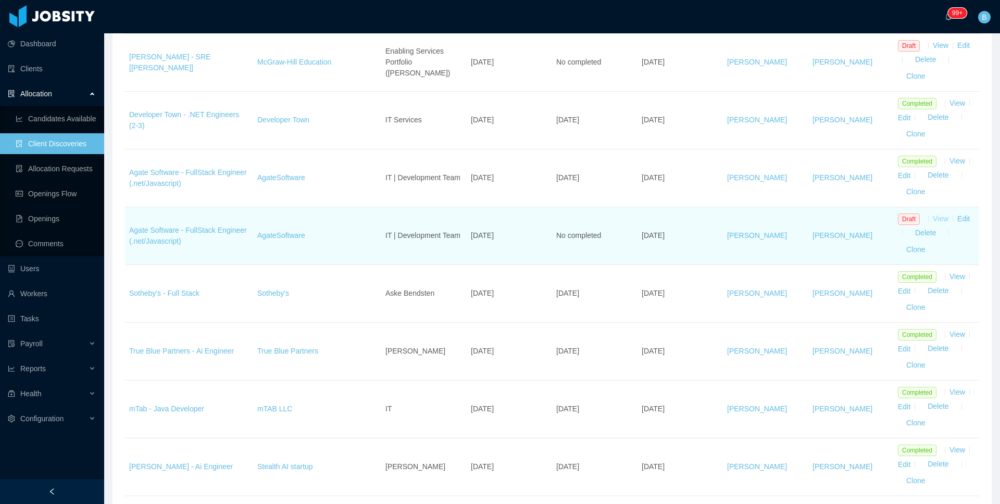
click at [933, 218] on link "View" at bounding box center [941, 219] width 16 height 8
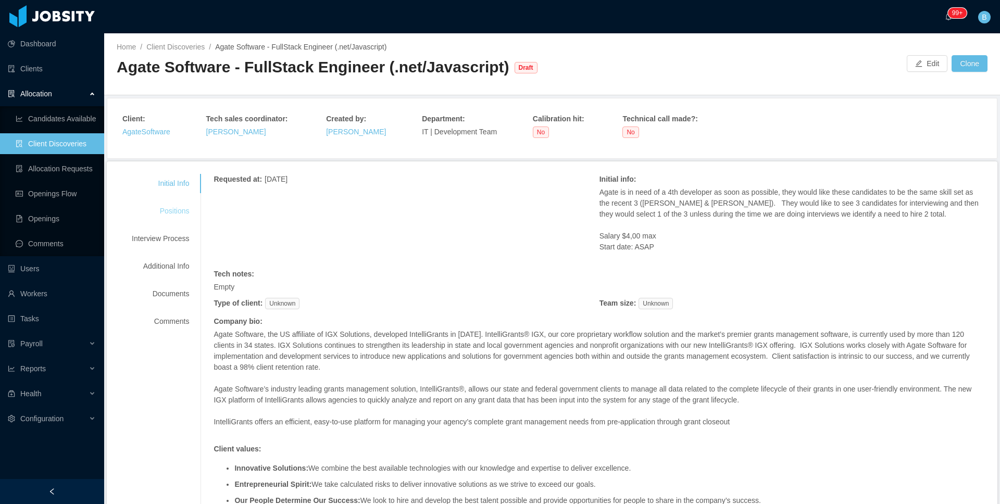
click at [175, 217] on div "Positions" at bounding box center [160, 211] width 82 height 19
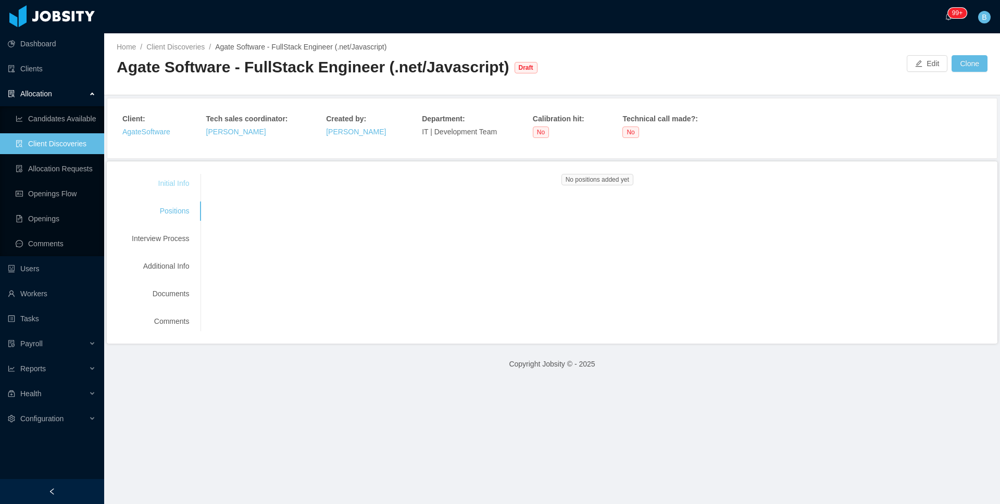
click at [168, 183] on div "Initial Info" at bounding box center [160, 183] width 82 height 19
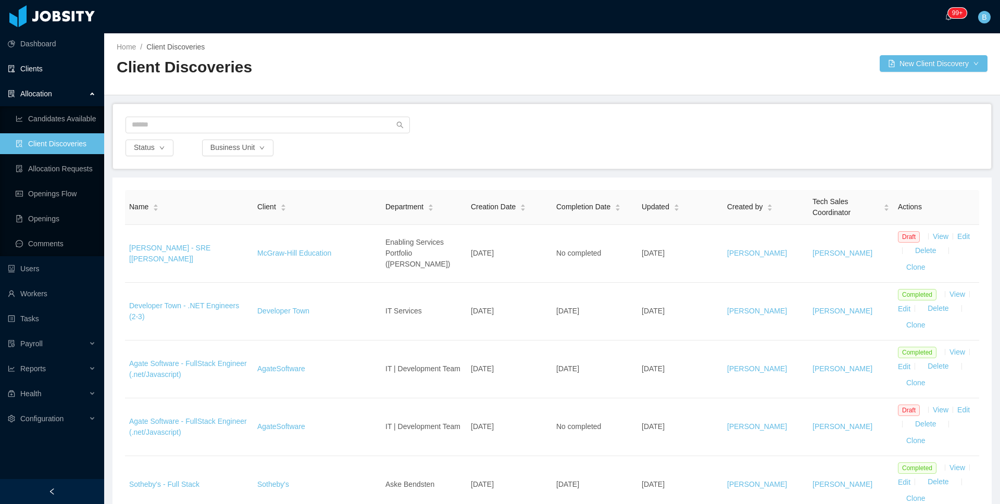
click at [51, 67] on link "Clients" at bounding box center [52, 68] width 88 height 21
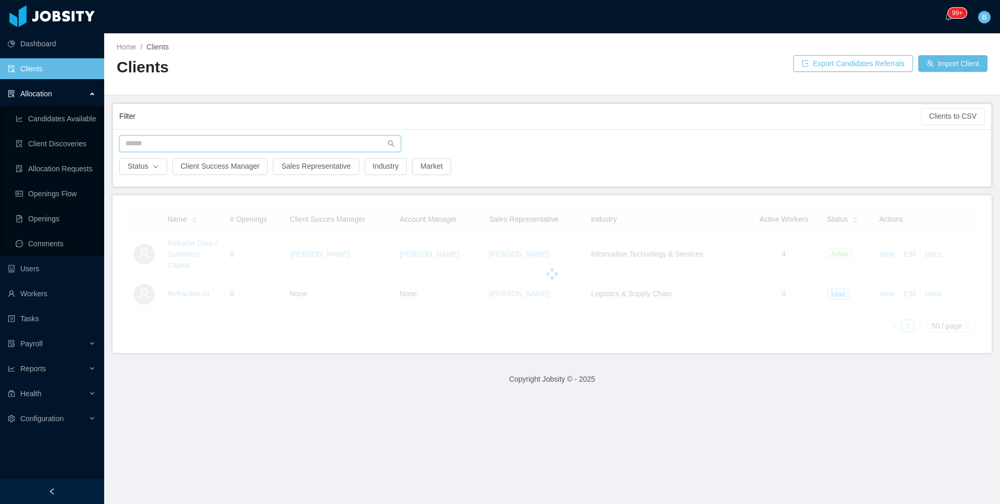
click at [197, 141] on input "text" at bounding box center [260, 143] width 282 height 17
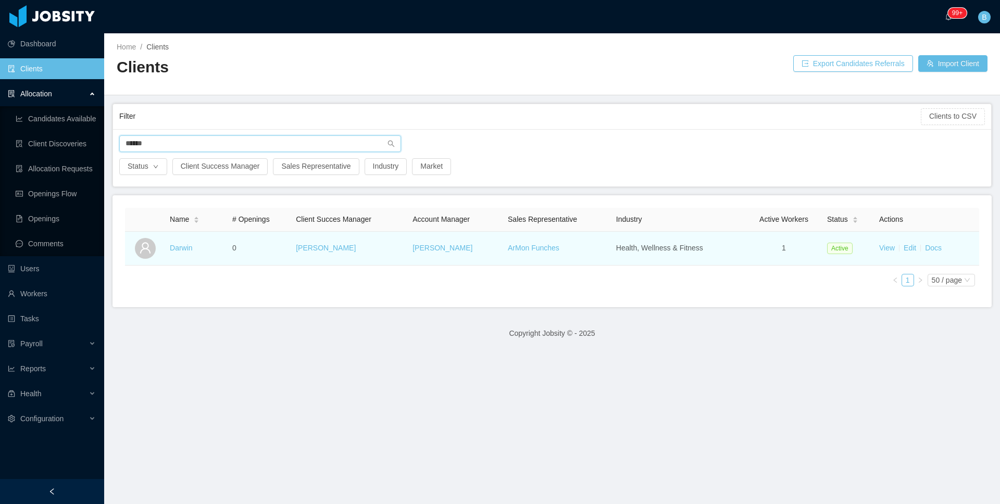
type input "******"
click at [933, 255] on td "View Edit Docs" at bounding box center [927, 249] width 104 height 34
click at [930, 246] on link "Docs" at bounding box center [933, 248] width 17 height 8
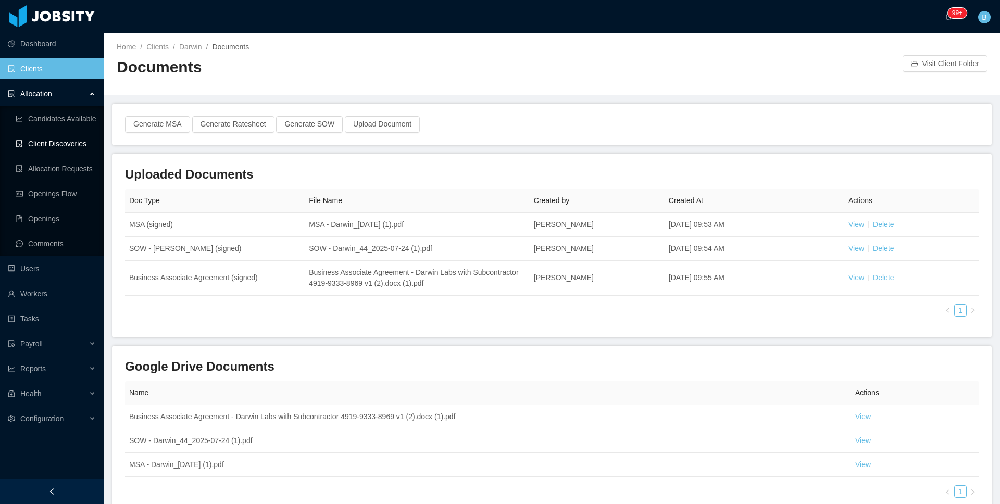
click at [45, 142] on link "Client Discoveries" at bounding box center [56, 143] width 80 height 21
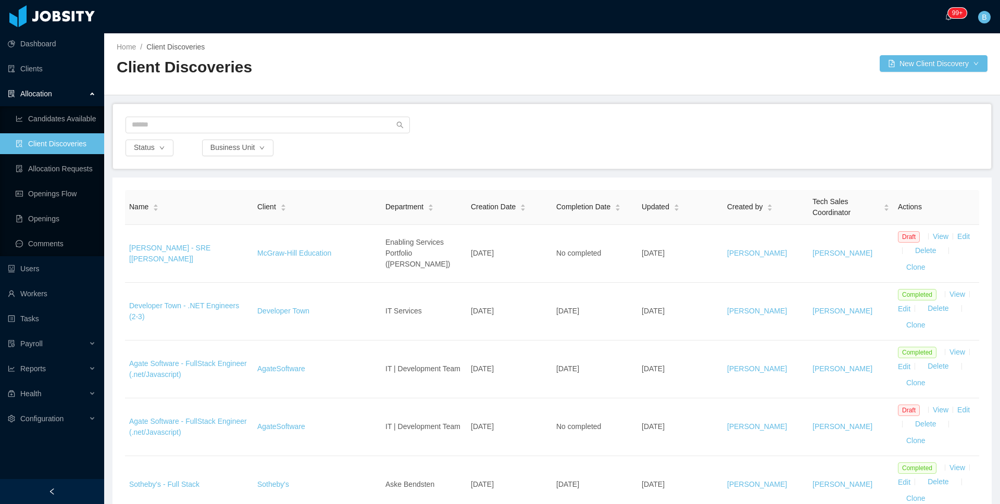
drag, startPoint x: 974, startPoint y: 85, endPoint x: 980, endPoint y: 81, distance: 7.1
click at [974, 86] on div at bounding box center [552, 86] width 871 height 1
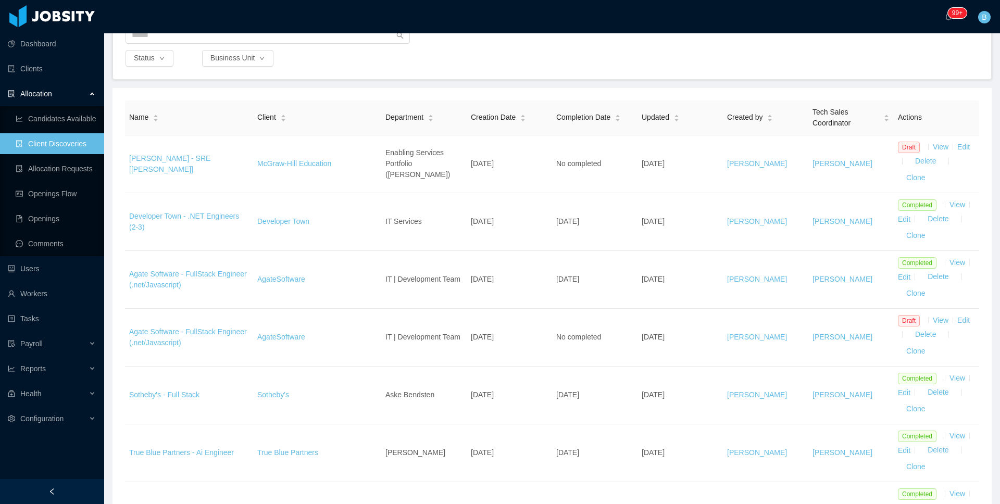
scroll to position [103, 0]
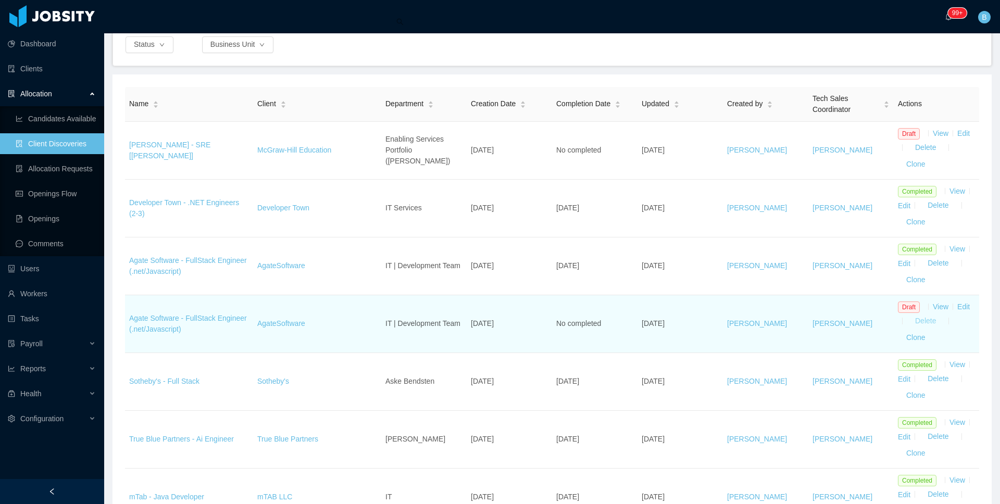
click at [918, 156] on button "Delete" at bounding box center [925, 148] width 37 height 17
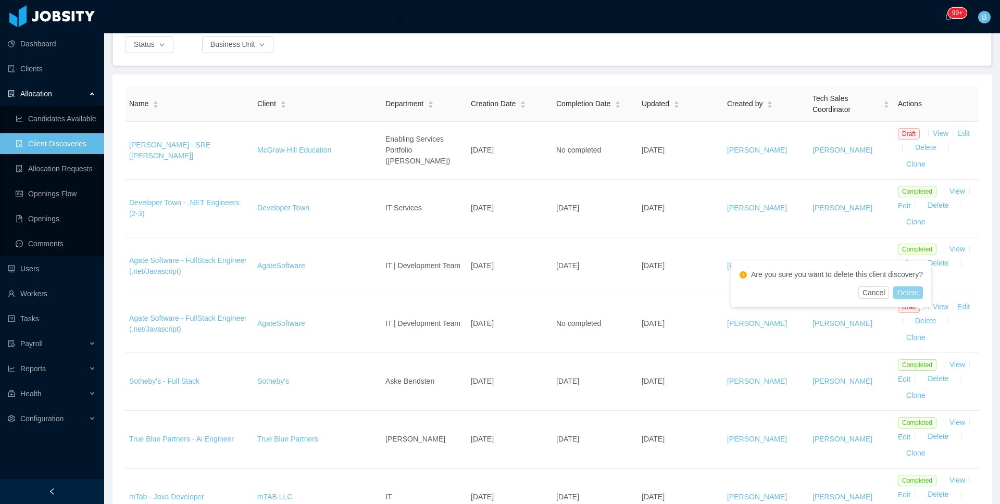
click at [921, 292] on button "Delete" at bounding box center [907, 292] width 29 height 12
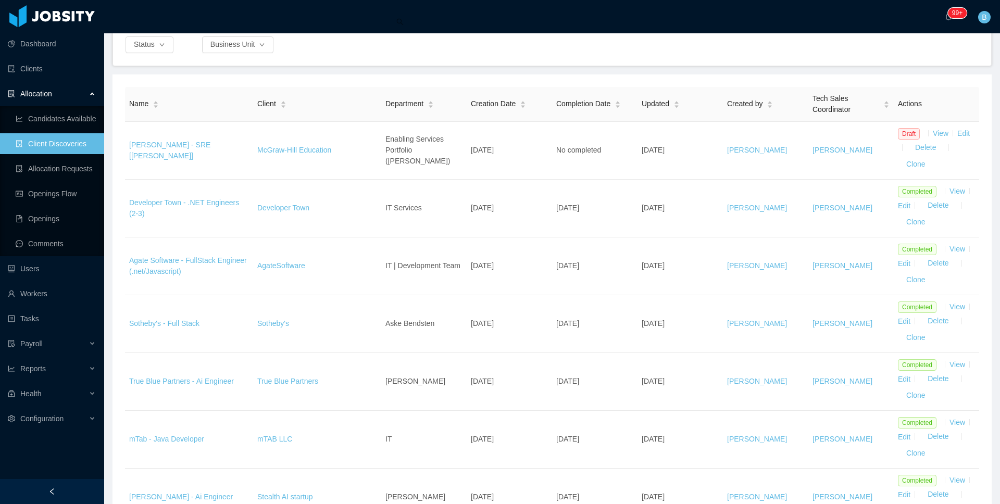
click at [965, 69] on main "Home / Client Discoveries / Client Discoveries New Client Discovery Status Busi…" at bounding box center [552, 165] width 896 height 471
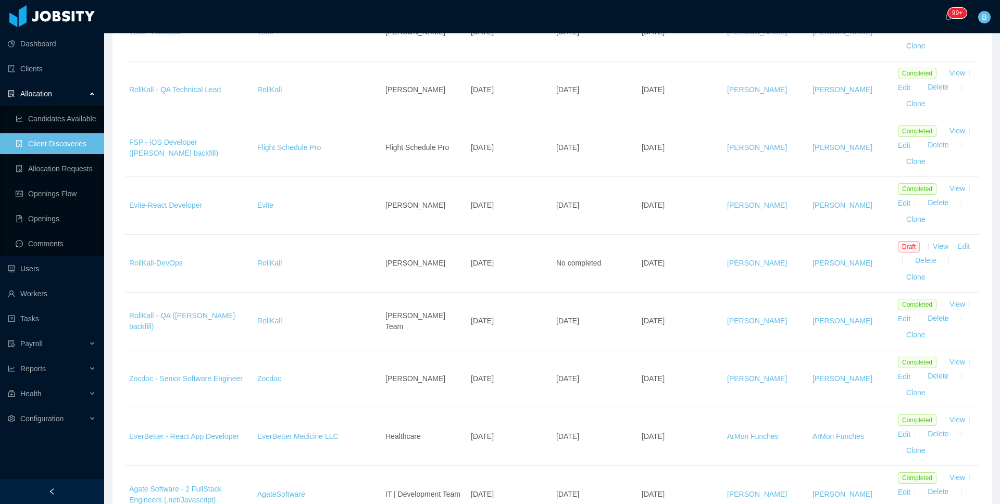
scroll to position [1683, 0]
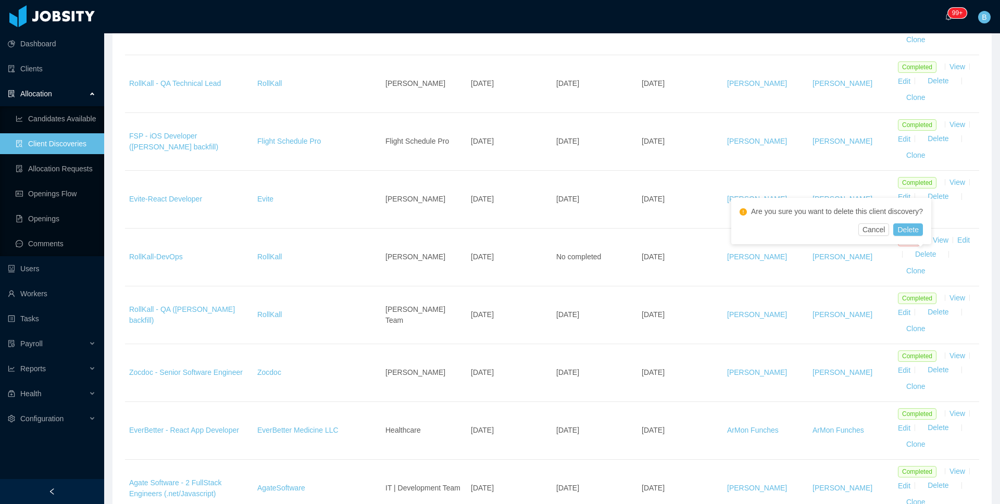
click at [913, 218] on div "Are you sure you want to delete this client discovery?" at bounding box center [830, 213] width 183 height 19
click at [913, 228] on button "Delete" at bounding box center [907, 229] width 29 height 12
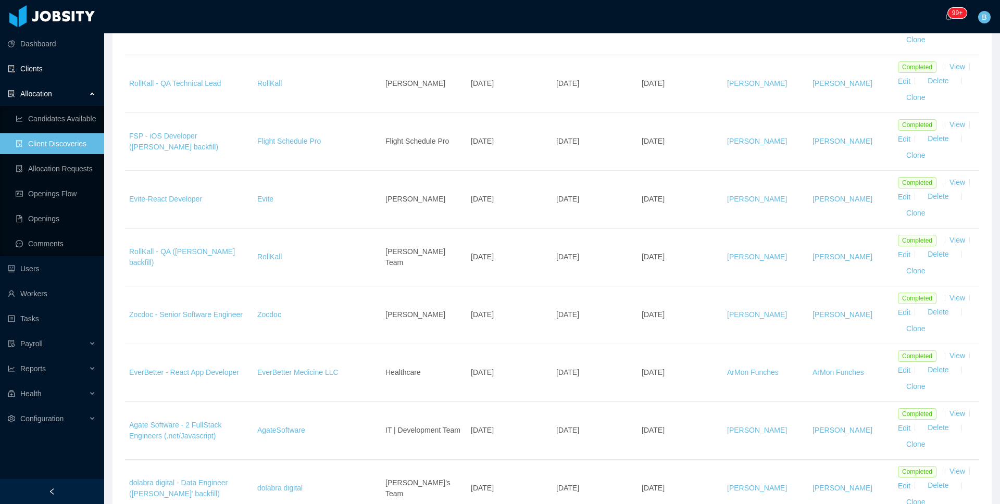
click at [41, 66] on link "Clients" at bounding box center [52, 68] width 88 height 21
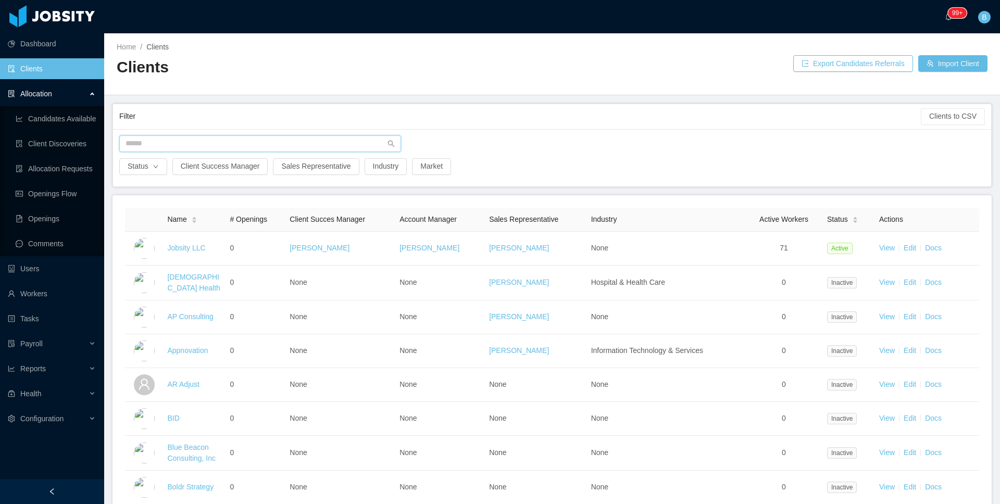
click at [241, 146] on input "text" at bounding box center [260, 143] width 282 height 17
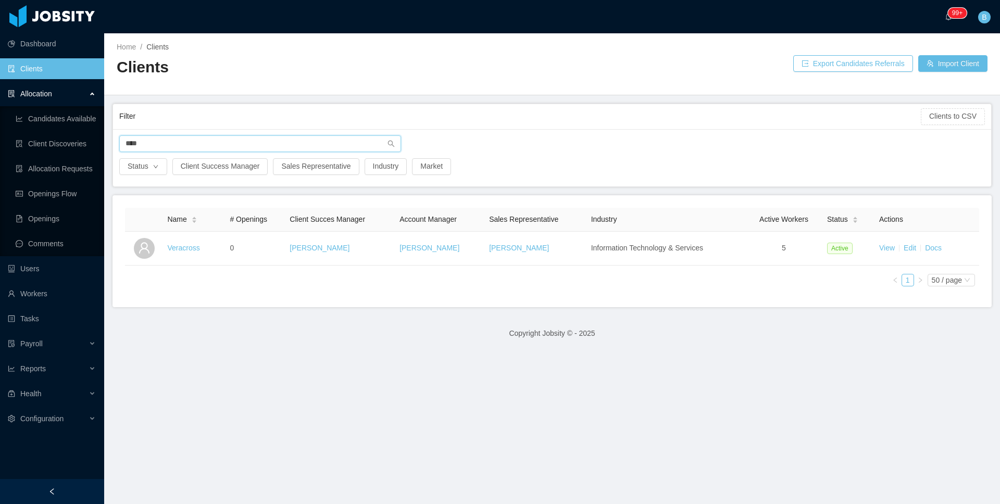
type input "****"
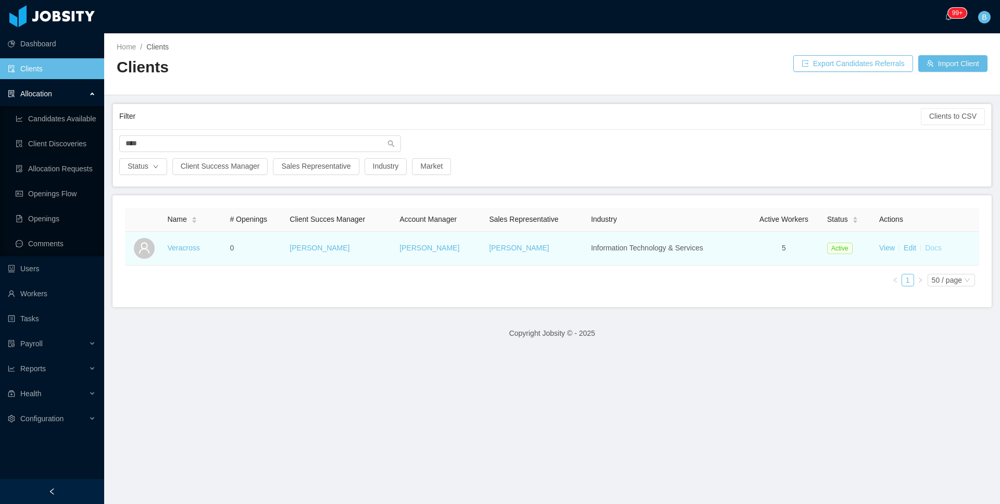
click at [927, 248] on link "Docs" at bounding box center [933, 248] width 17 height 8
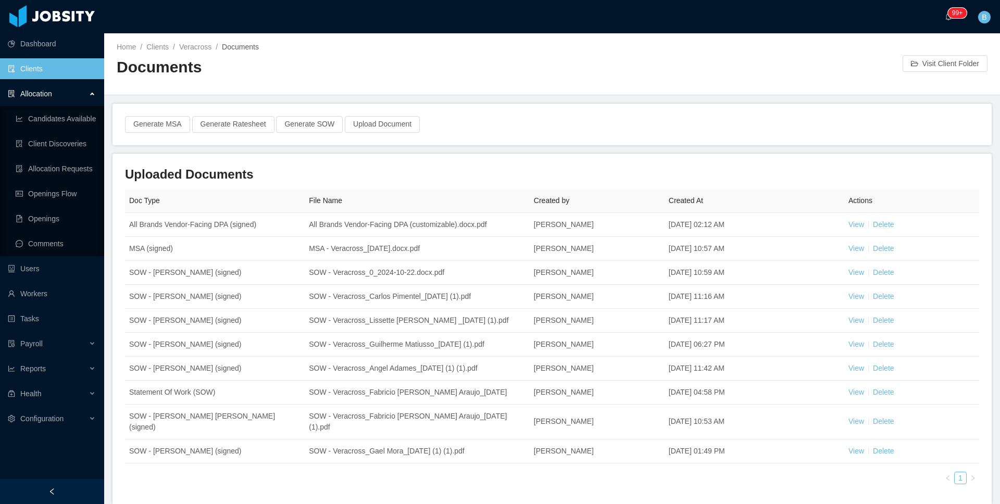
click at [988, 121] on main "Home / Clients / Veracross / Documents / Documents Visit Client Folder Generate…" at bounding box center [552, 268] width 896 height 471
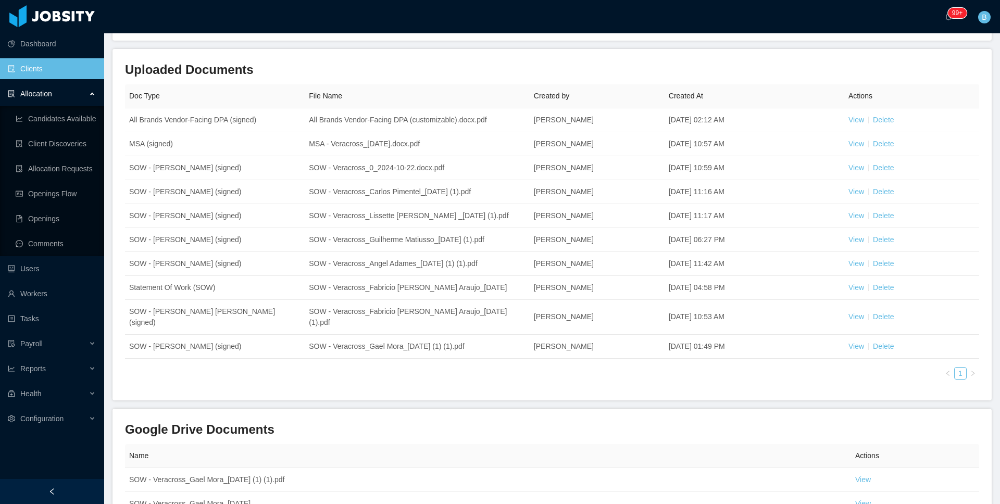
scroll to position [100, 0]
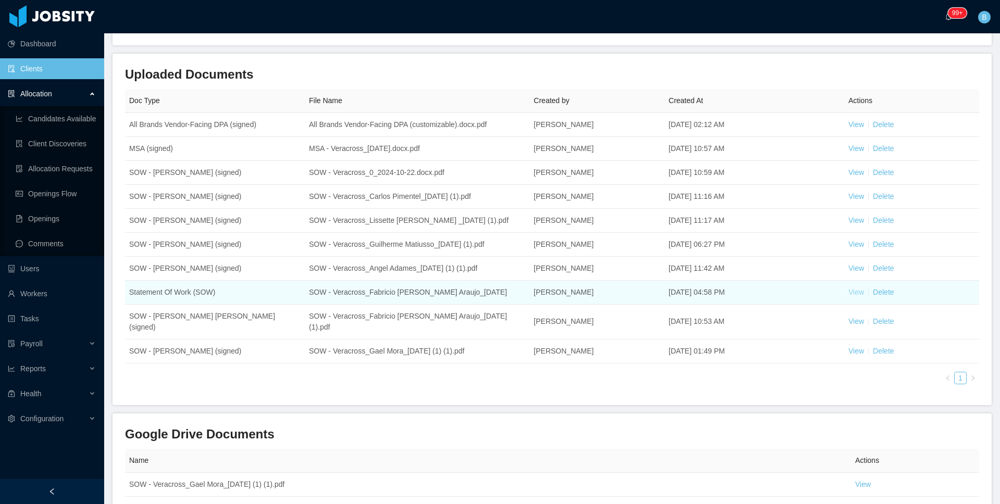
click at [848, 296] on link "View" at bounding box center [856, 292] width 16 height 8
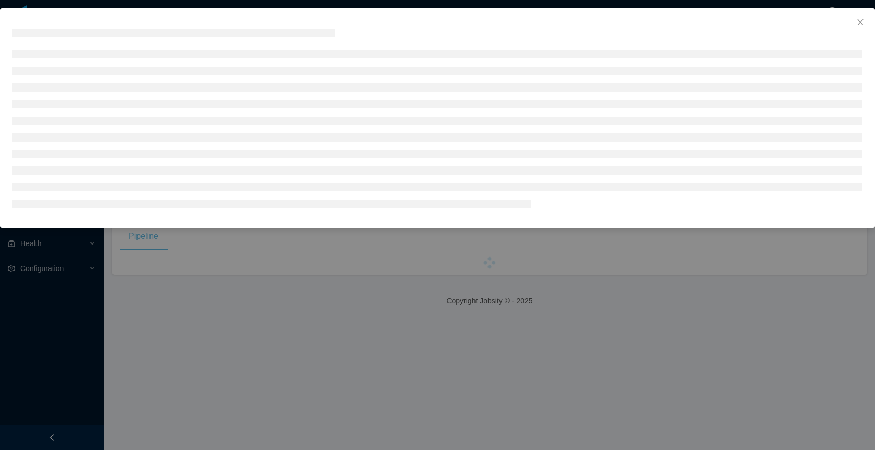
click at [56, 69] on div at bounding box center [437, 225] width 875 height 450
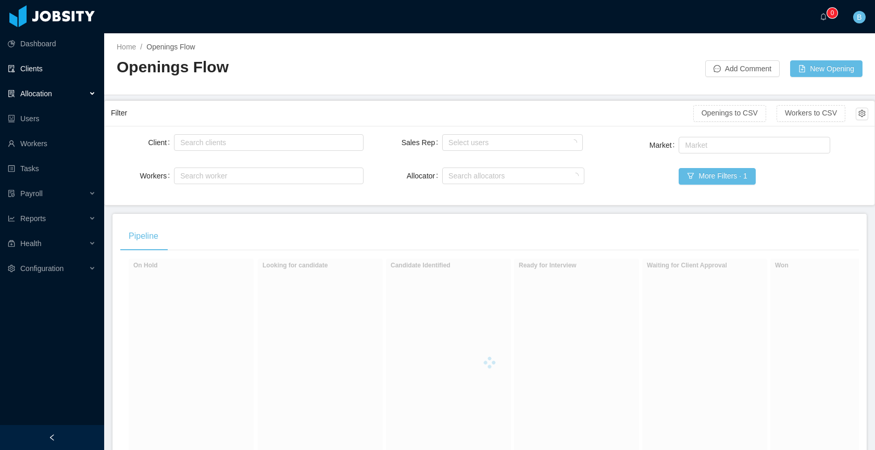
drag, startPoint x: 48, startPoint y: 64, endPoint x: 97, endPoint y: 79, distance: 51.1
click at [48, 64] on link "Clients" at bounding box center [52, 68] width 88 height 21
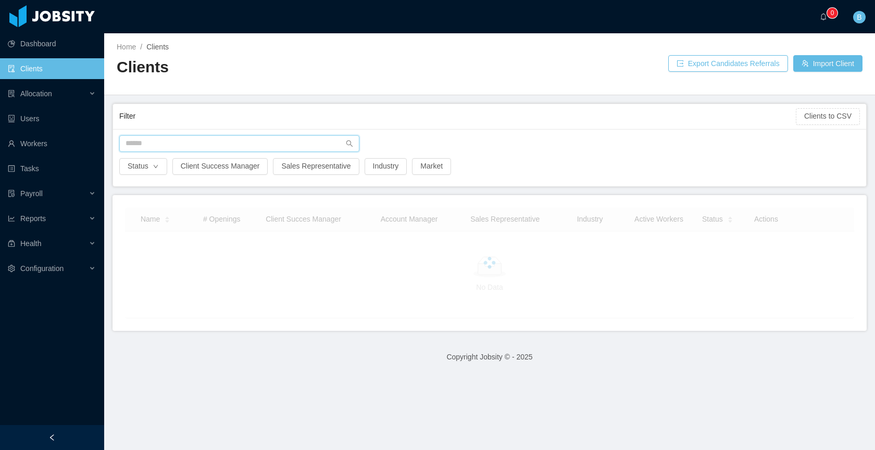
click at [244, 144] on input "text" at bounding box center [239, 143] width 240 height 17
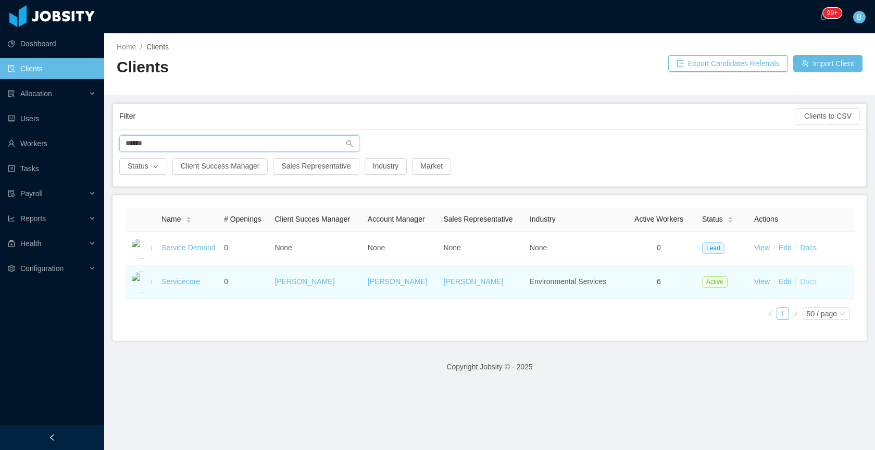
type input "******"
click at [804, 283] on link "Docs" at bounding box center [808, 282] width 17 height 8
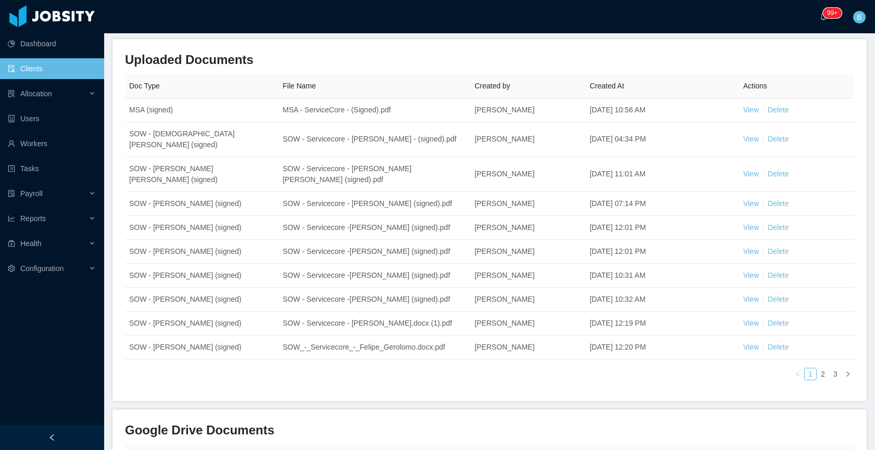
scroll to position [140, 0]
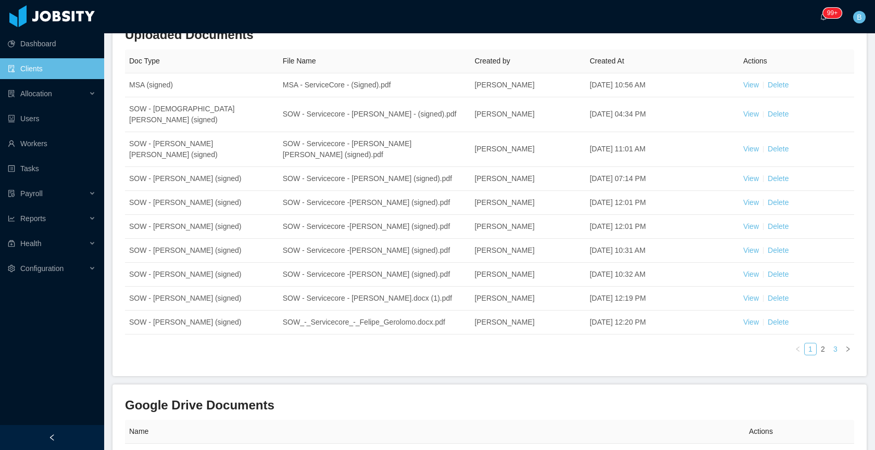
click at [830, 355] on link "3" at bounding box center [835, 349] width 11 height 11
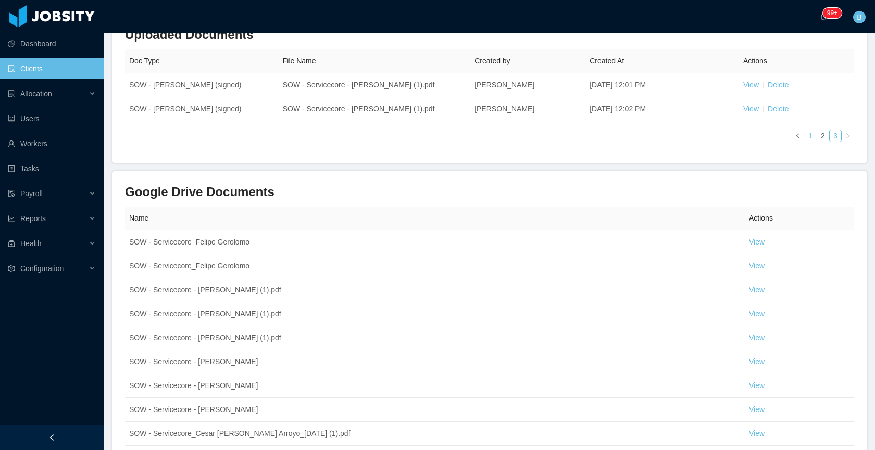
click at [805, 136] on link "1" at bounding box center [810, 135] width 11 height 11
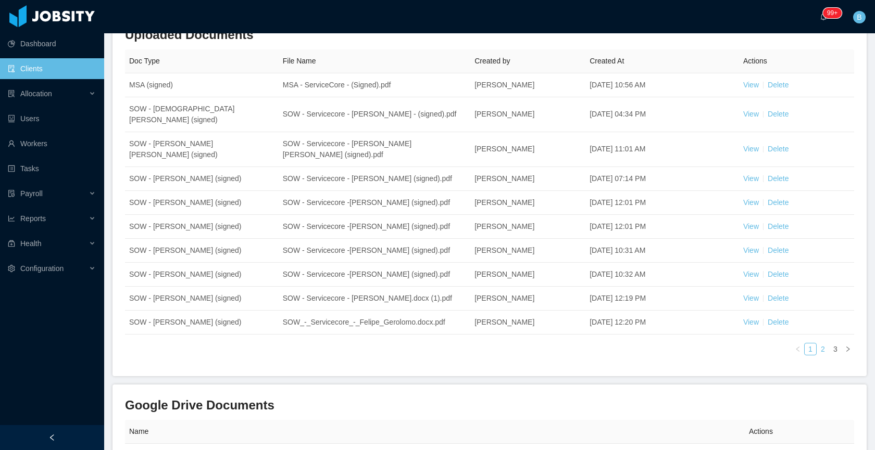
click at [817, 355] on link "2" at bounding box center [822, 349] width 11 height 11
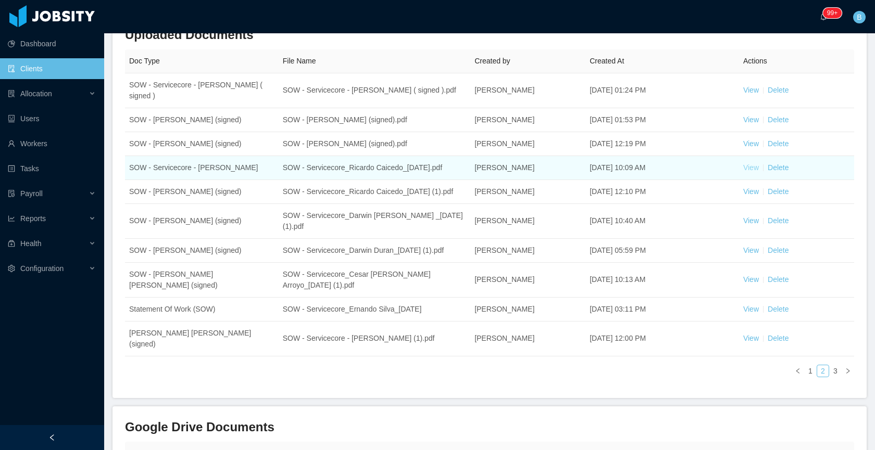
click at [745, 172] on link "View" at bounding box center [751, 168] width 16 height 8
click at [776, 172] on link "Delete" at bounding box center [778, 168] width 21 height 8
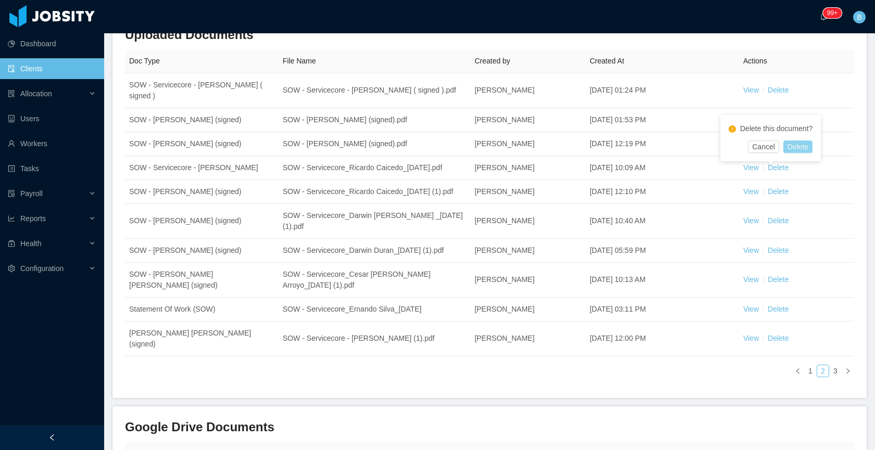
click at [799, 147] on button "Delete" at bounding box center [797, 147] width 29 height 12
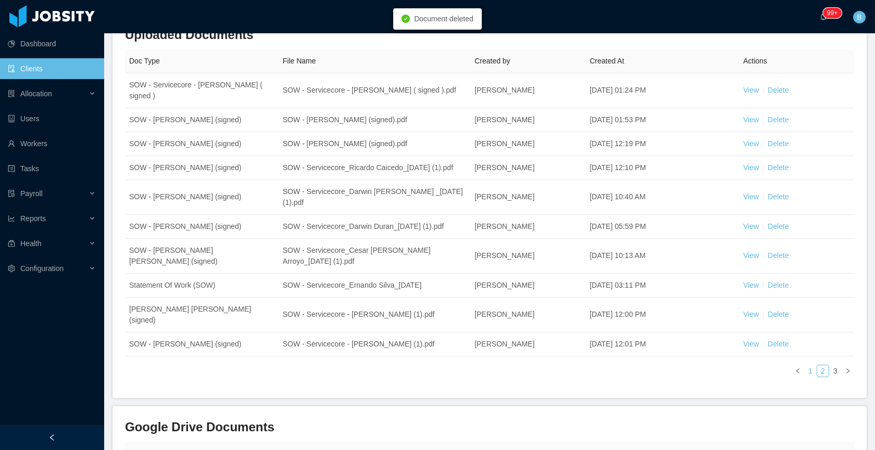
click at [805, 377] on link "1" at bounding box center [810, 371] width 11 height 11
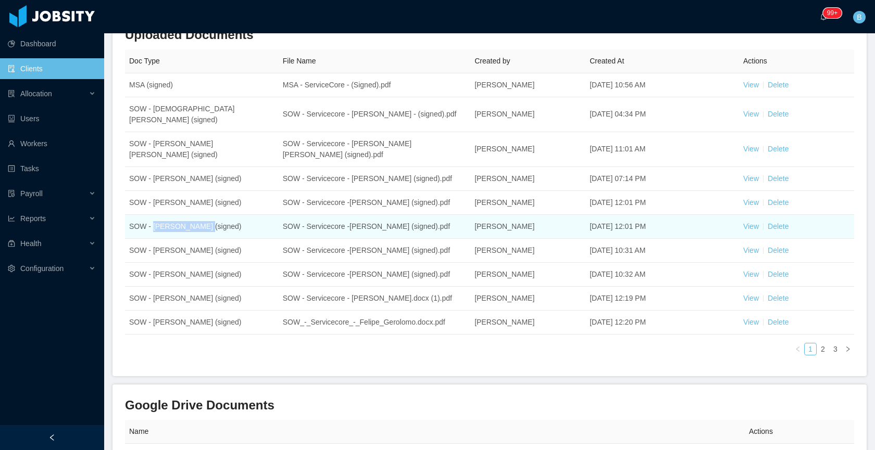
drag, startPoint x: 201, startPoint y: 240, endPoint x: 154, endPoint y: 238, distance: 46.9
click at [154, 238] on td "SOW - [PERSON_NAME] (signed)" at bounding box center [202, 227] width 154 height 24
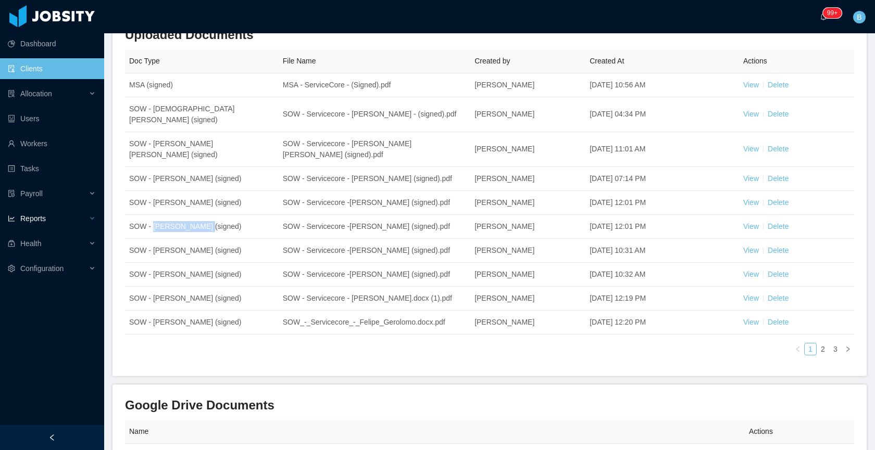
copy td "Ernando Silva"
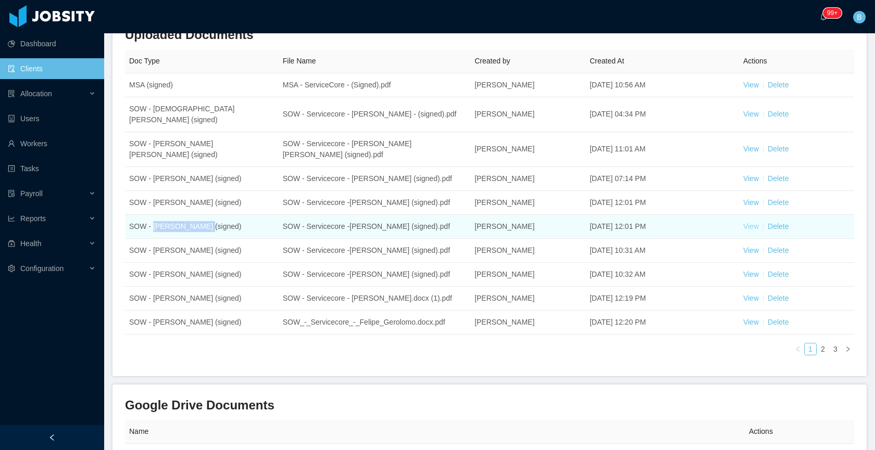
click at [743, 231] on link "View" at bounding box center [751, 226] width 16 height 8
